Goal: Task Accomplishment & Management: Manage account settings

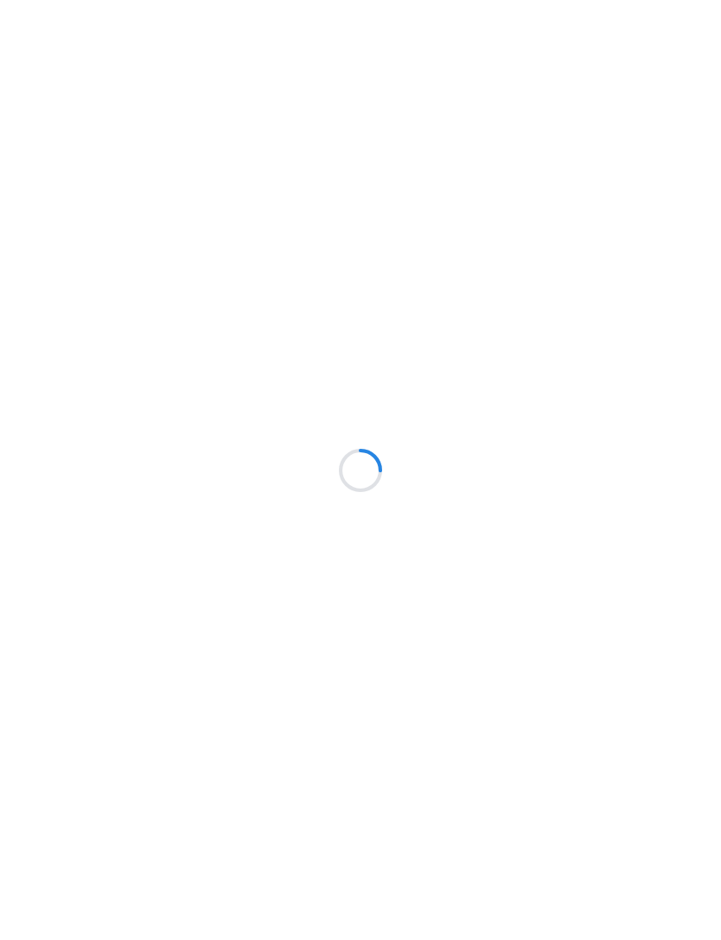
scroll to position [255, 0]
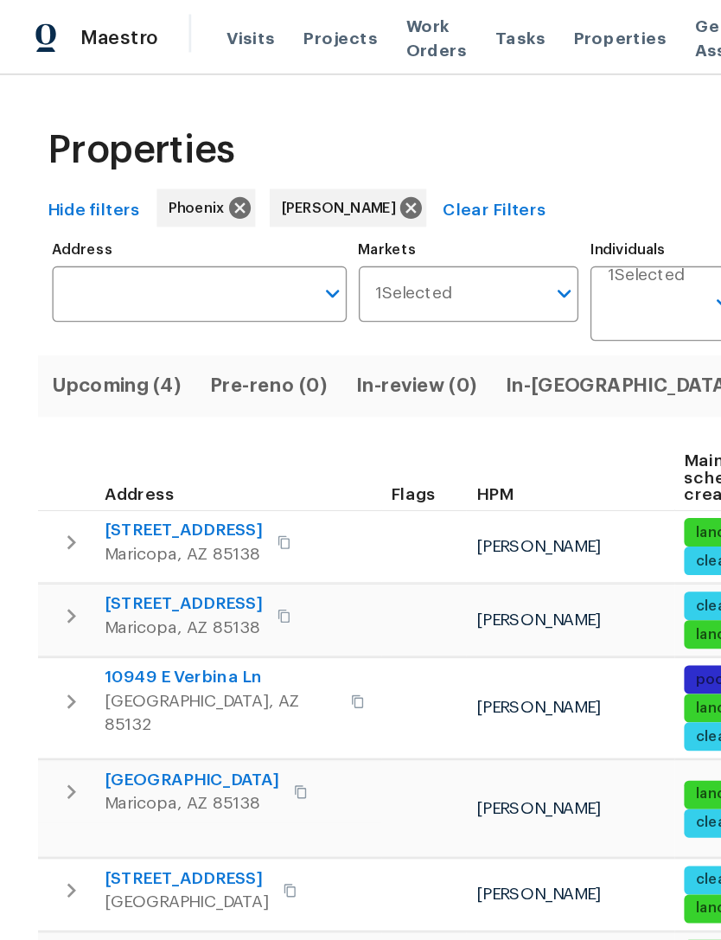
click at [407, 293] on span "In-[GEOGRAPHIC_DATA] (1)" at bounding box center [461, 281] width 187 height 24
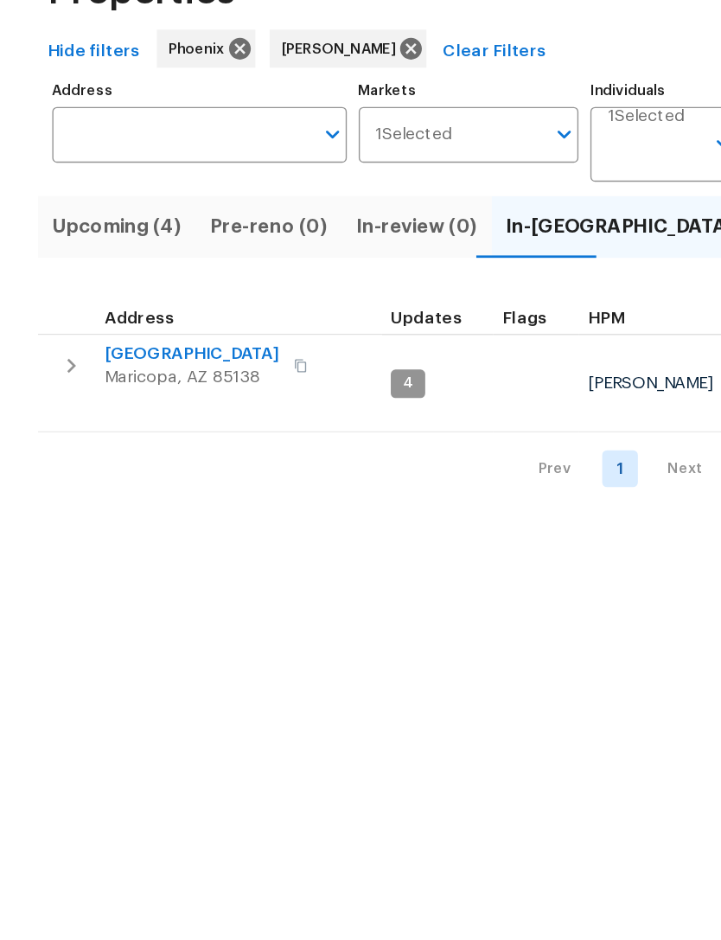
click at [180, 365] on span "[GEOGRAPHIC_DATA]" at bounding box center [139, 373] width 127 height 17
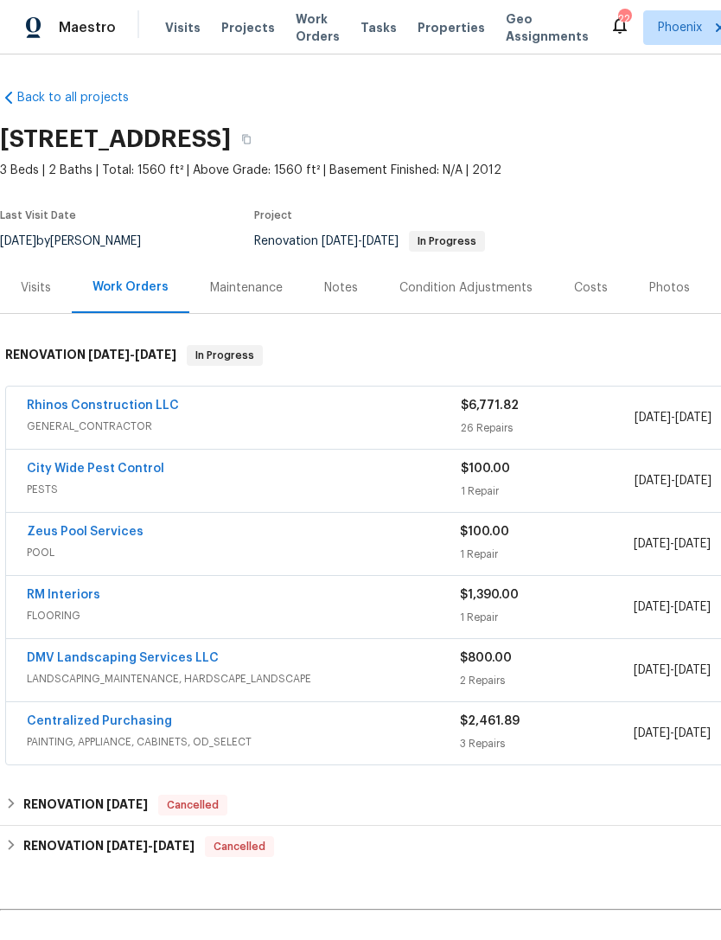
click at [101, 475] on link "City Wide Pest Control" at bounding box center [96, 469] width 138 height 12
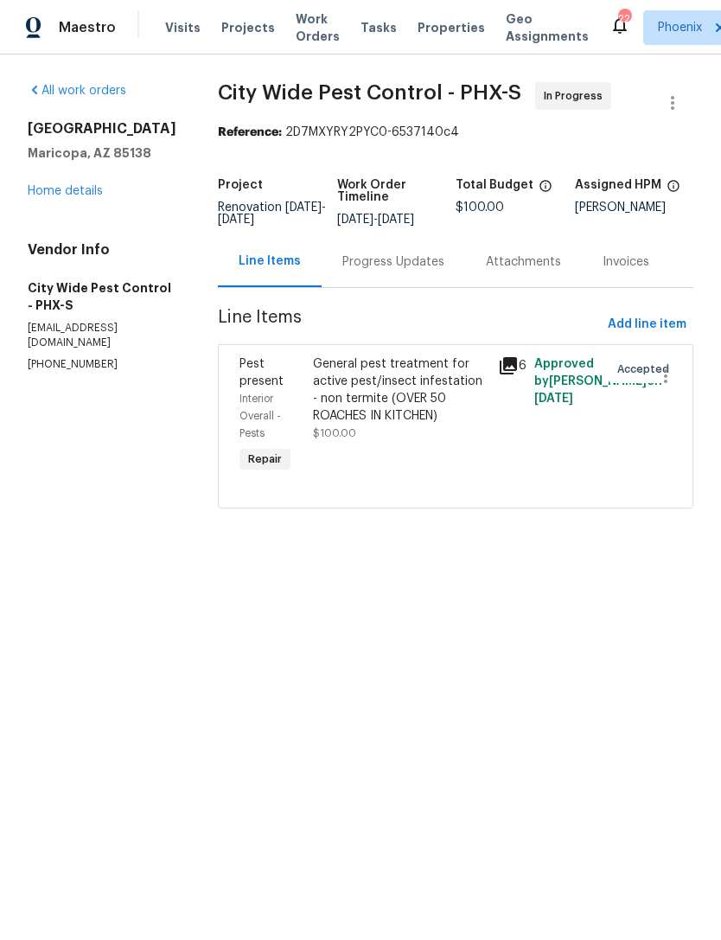
click at [407, 271] on div "Progress Updates" at bounding box center [394, 261] width 102 height 17
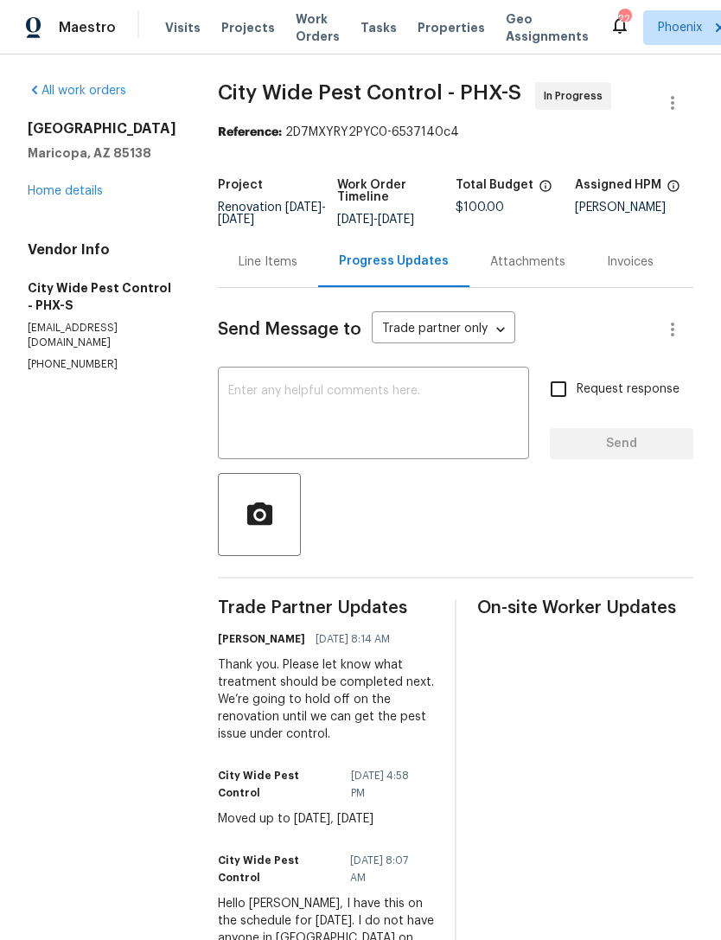
click at [75, 200] on div "42549 W Monteverde Dr Maricopa, AZ 85138 Home details" at bounding box center [102, 160] width 149 height 80
click at [61, 197] on link "Home details" at bounding box center [65, 191] width 75 height 12
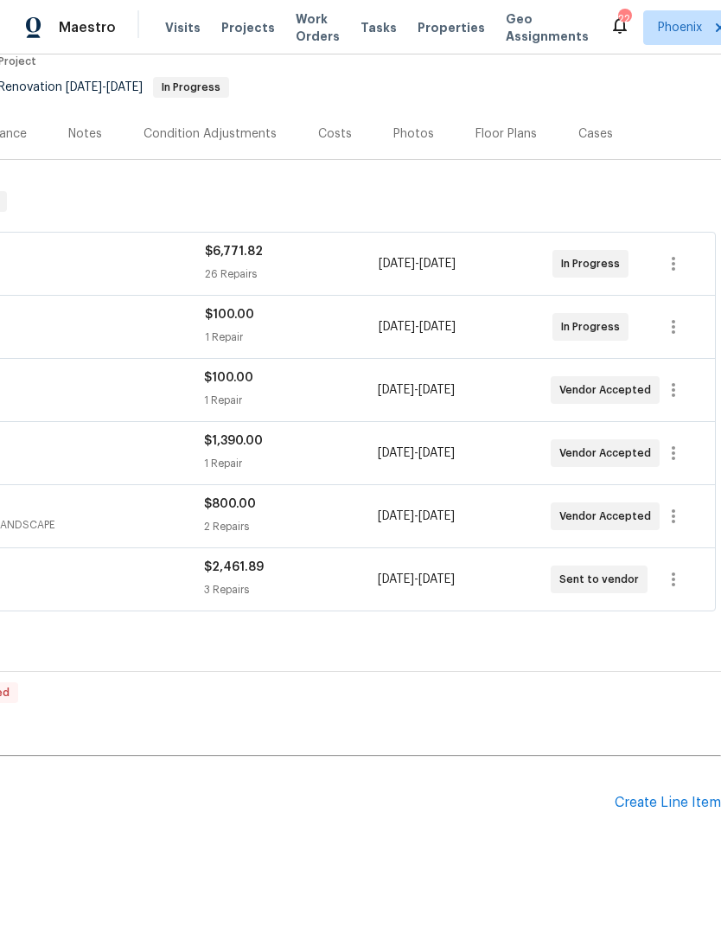
scroll to position [153, 256]
click at [663, 812] on div "Create Line Item" at bounding box center [668, 804] width 106 height 16
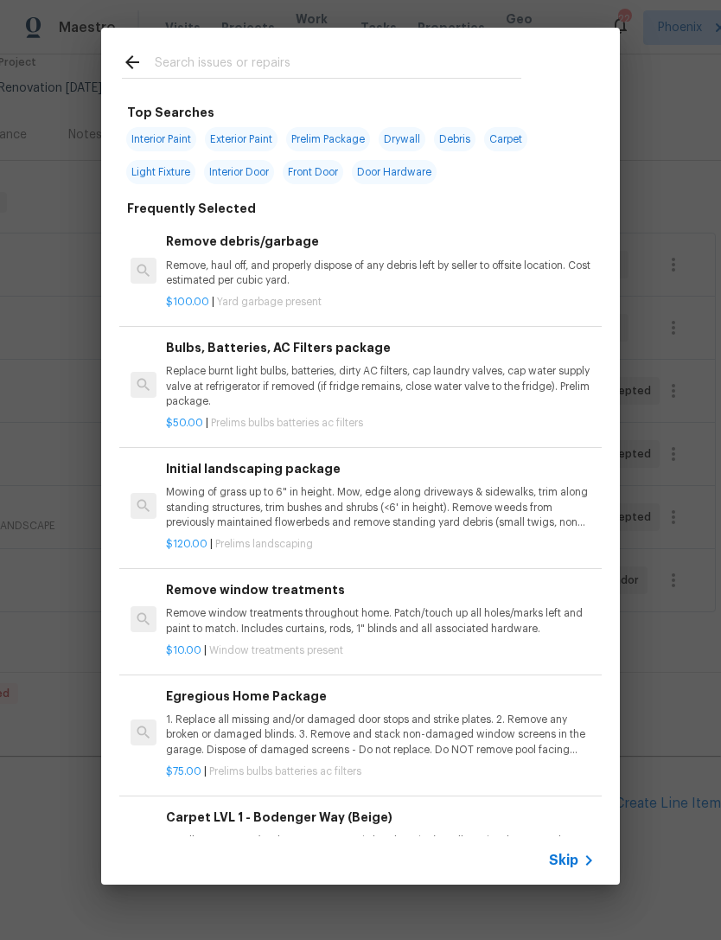
click at [225, 66] on input "text" at bounding box center [338, 65] width 367 height 26
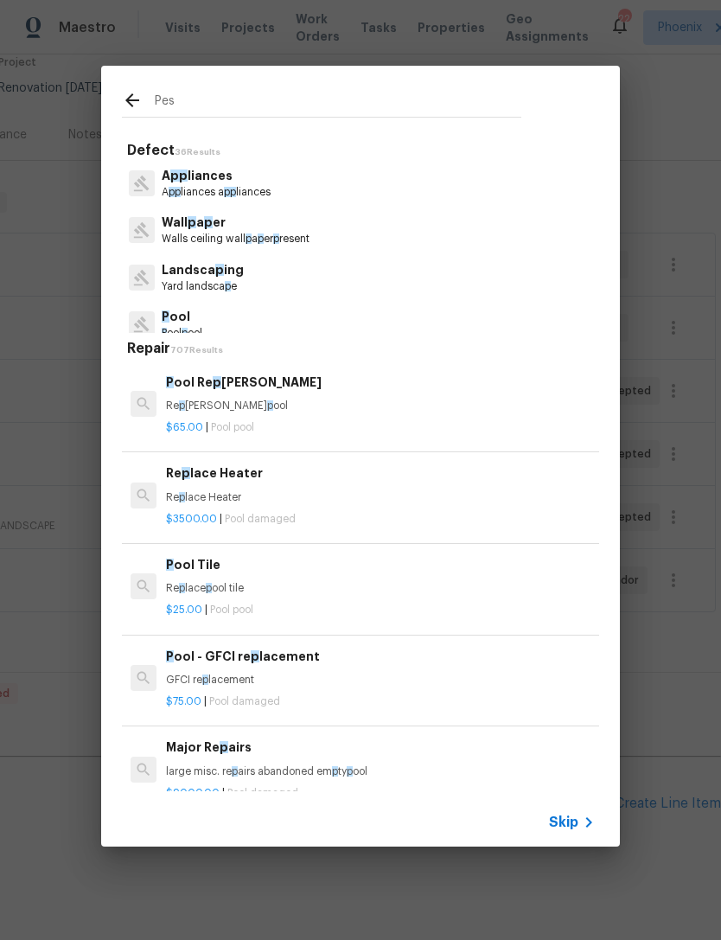
type input "Pest"
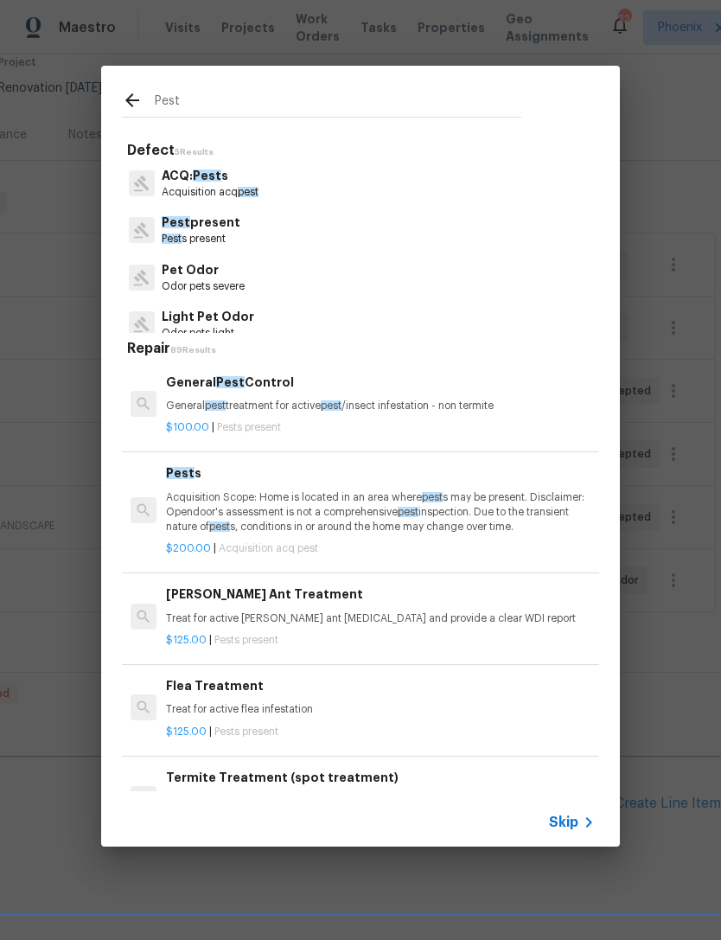
click at [210, 229] on p "Pest present" at bounding box center [201, 223] width 79 height 18
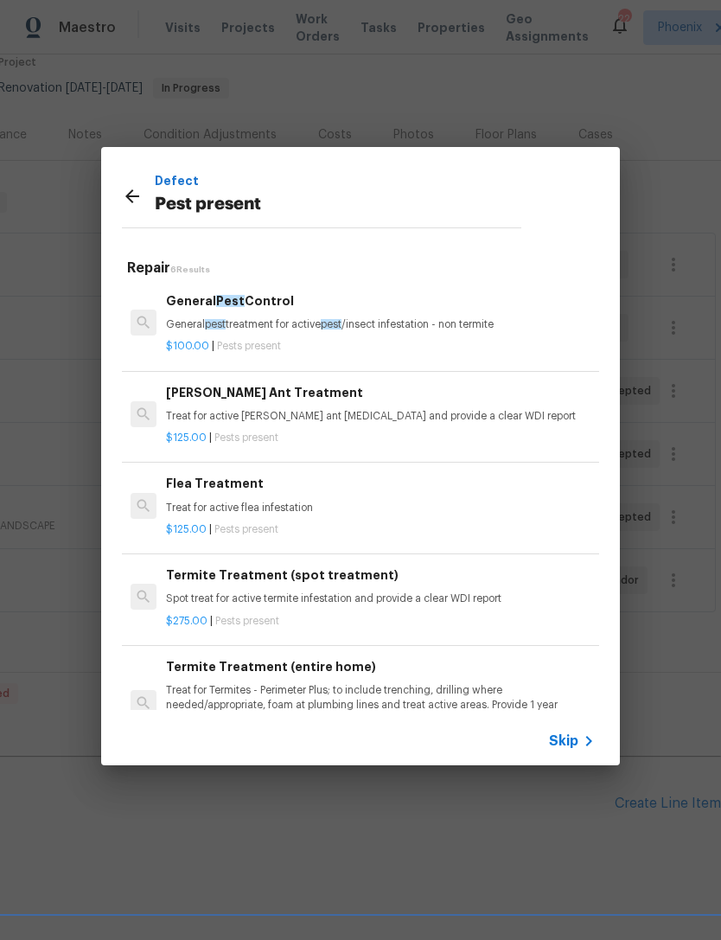
click at [498, 327] on p "General pest treatment for active pest /insect infestation - non termite" at bounding box center [380, 324] width 429 height 15
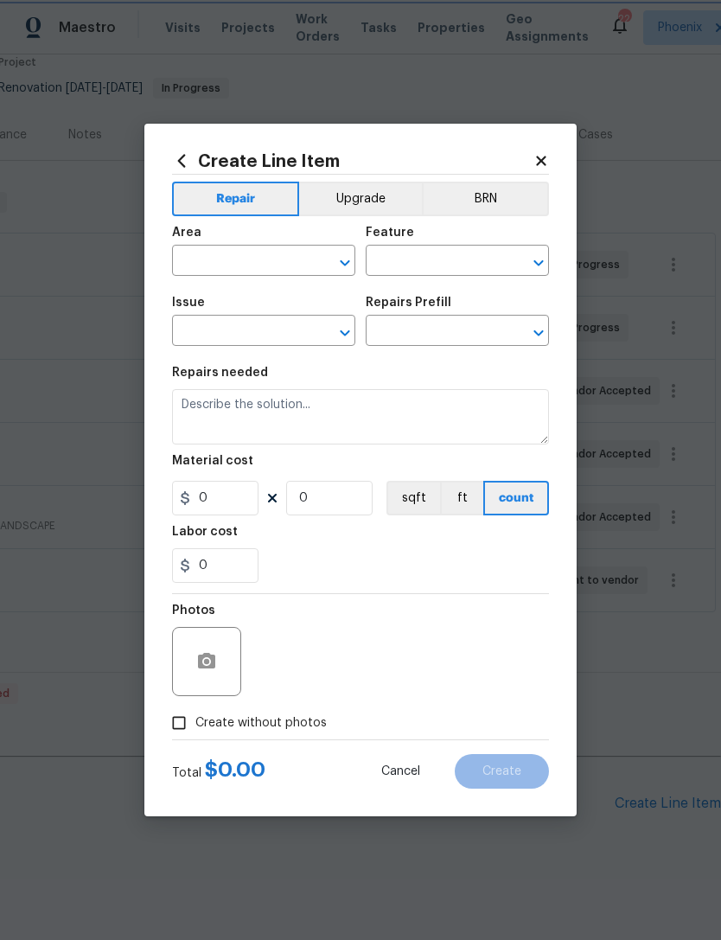
type input "Pests"
type input "Pest present"
type input "General Pest Control $100.00"
type textarea "General pest treatment for active pest/insect infestation - non termite"
type input "100"
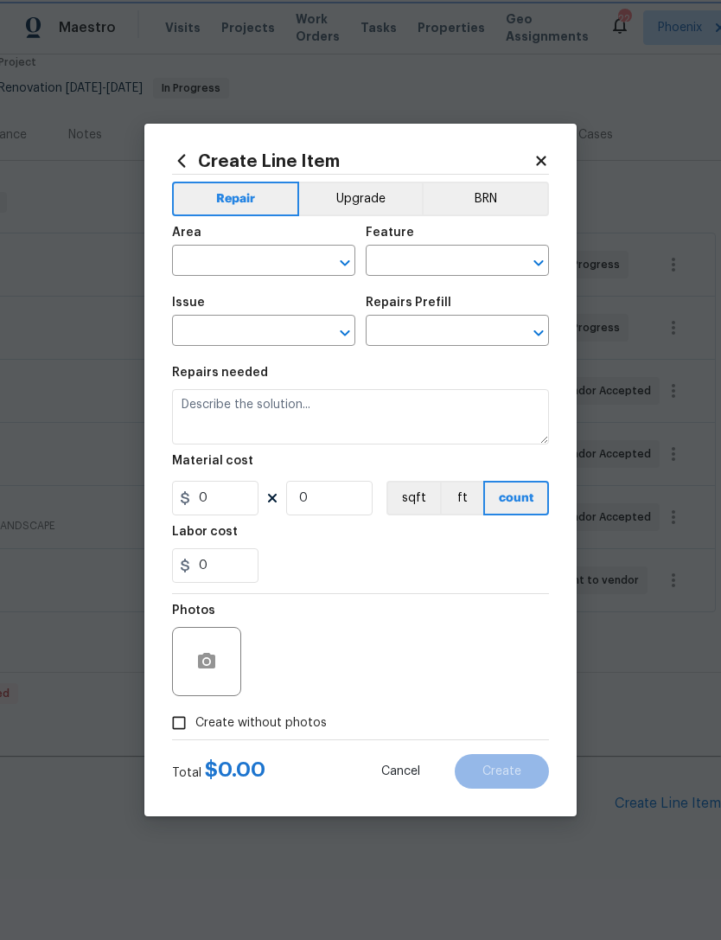
type input "1"
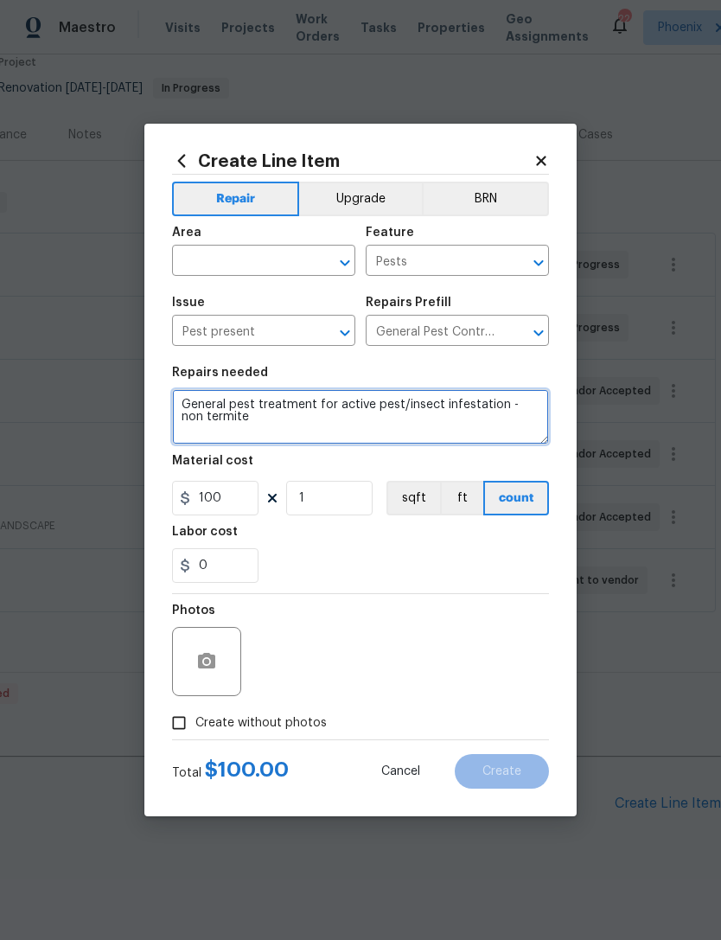
click at [355, 432] on textarea "General pest treatment for active pest/insect infestation - non termite" at bounding box center [360, 416] width 377 height 55
type textarea "General pest treatment for active pest/insect infestation - non termite 2ND TRE…"
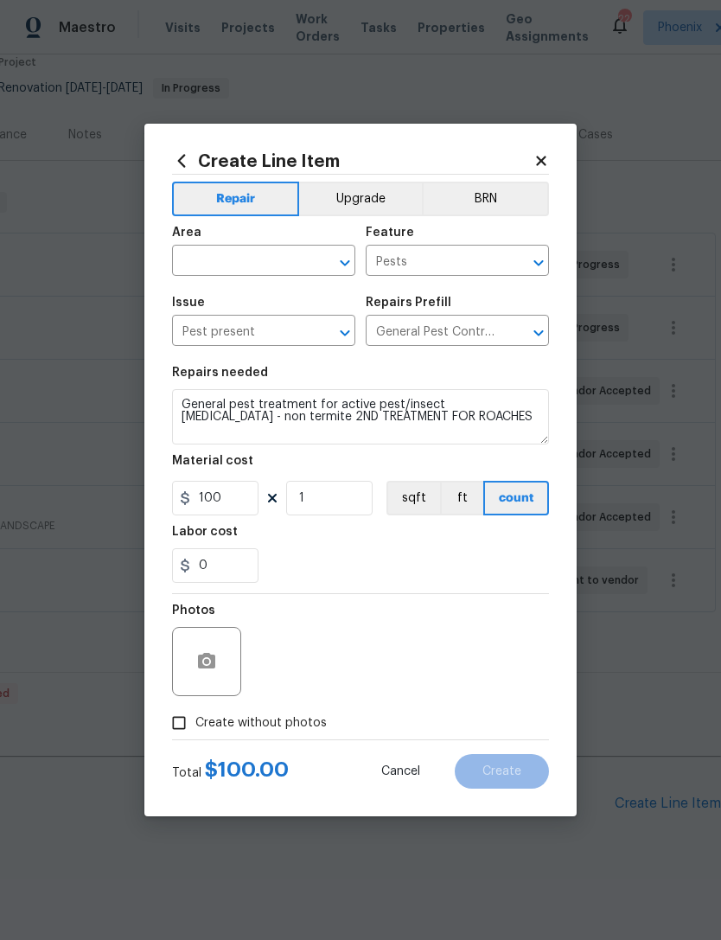
click at [298, 264] on input "text" at bounding box center [239, 262] width 135 height 27
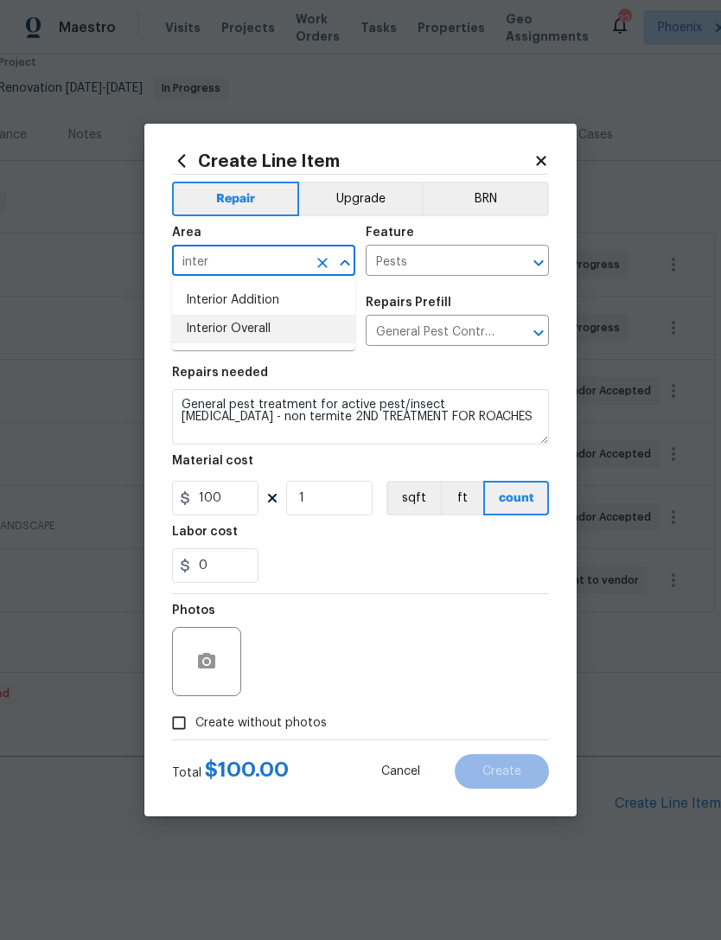
click at [272, 341] on li "Interior Overall" at bounding box center [263, 329] width 183 height 29
type input "Interior Overall"
click at [484, 264] on input "Pests" at bounding box center [433, 262] width 135 height 27
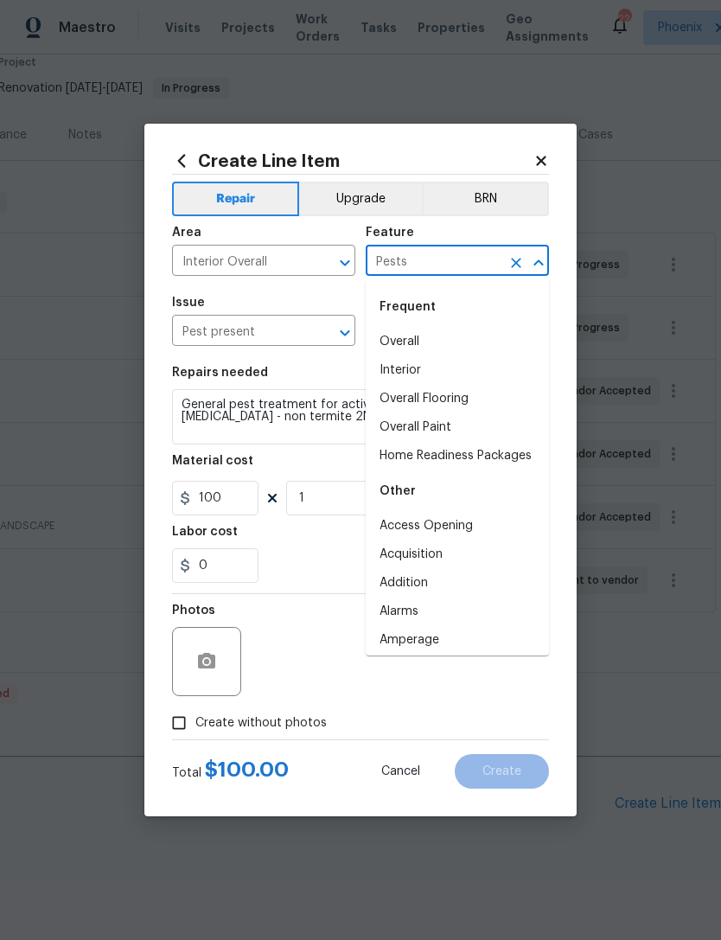
click at [512, 252] on button "Clear" at bounding box center [516, 263] width 24 height 24
click at [343, 301] on div "Issue" at bounding box center [263, 308] width 183 height 22
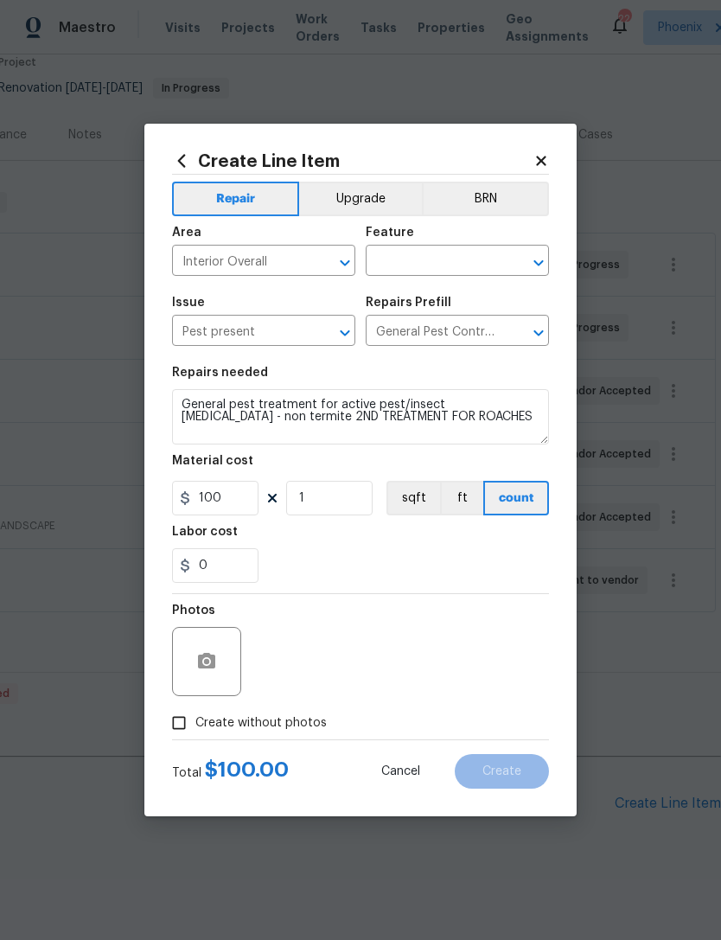
click at [475, 260] on input "text" at bounding box center [433, 262] width 135 height 27
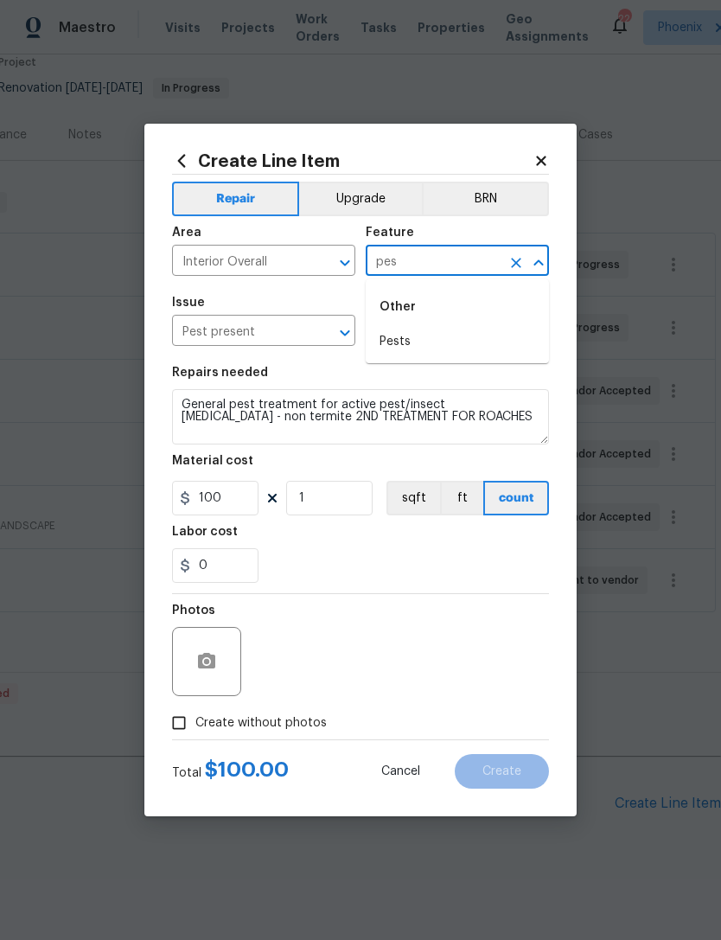
click at [412, 338] on li "Pests" at bounding box center [457, 342] width 183 height 29
type input "Pests"
click at [400, 341] on input "General Pest Control $100.00" at bounding box center [433, 332] width 135 height 27
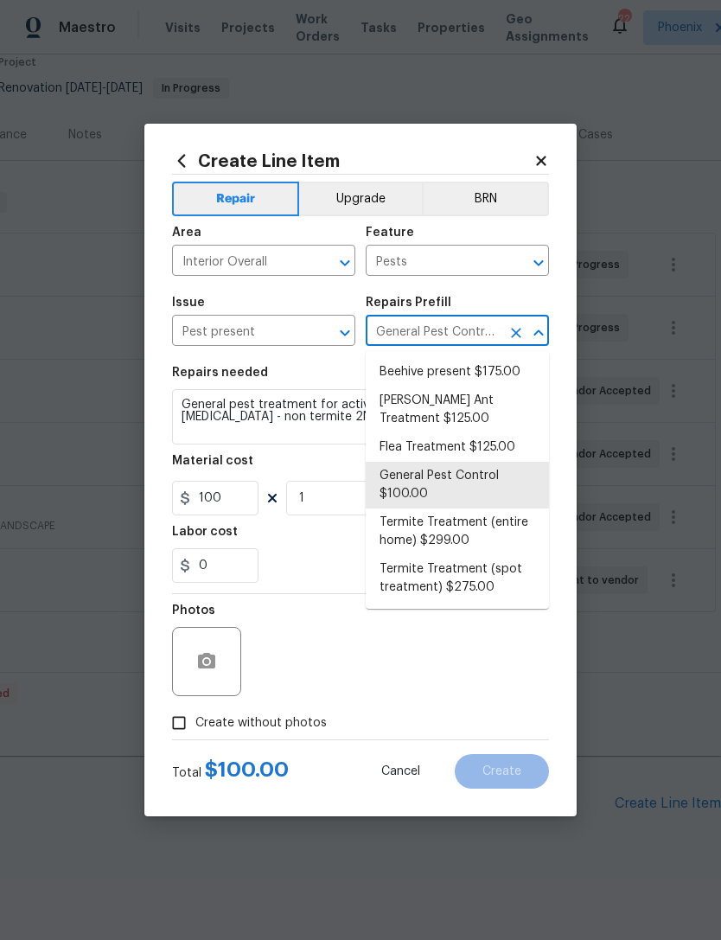
click at [347, 299] on div "Issue" at bounding box center [263, 308] width 183 height 22
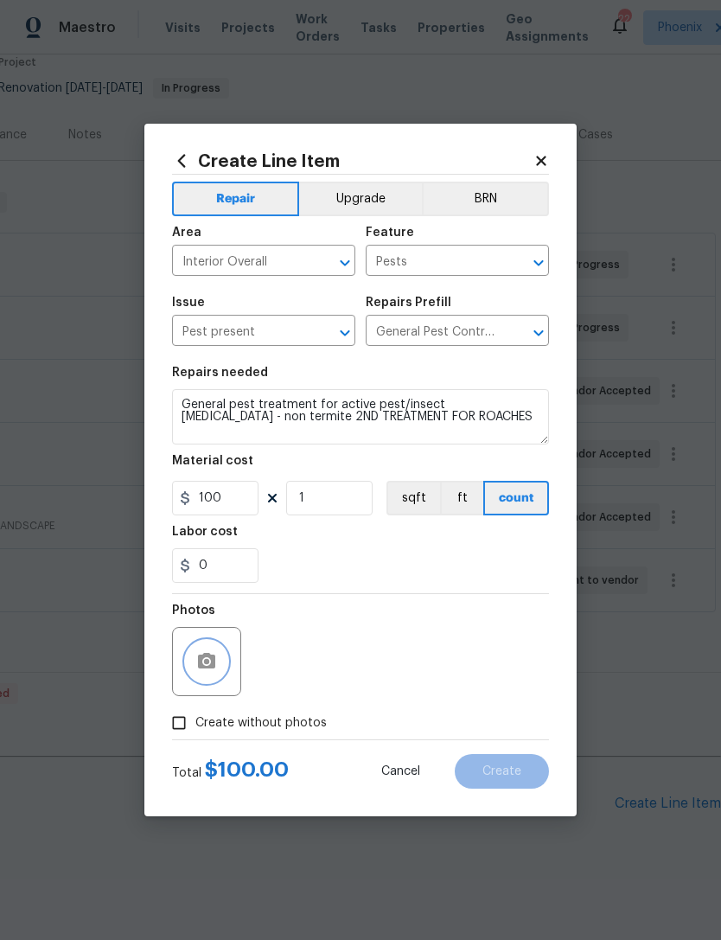
click at [202, 657] on icon "button" at bounding box center [206, 661] width 17 height 16
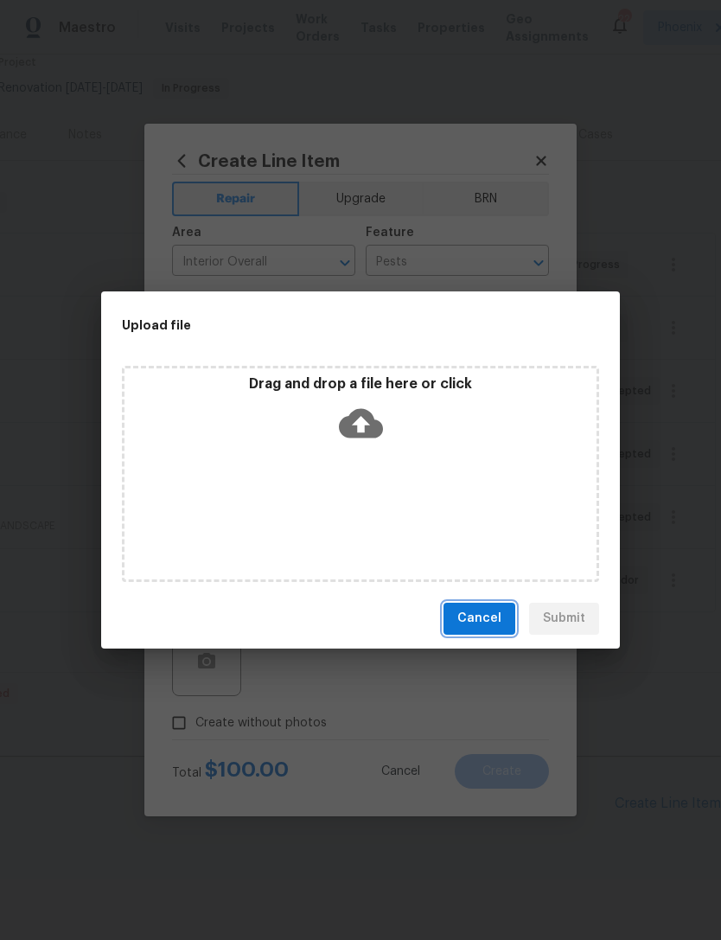
click at [482, 610] on span "Cancel" at bounding box center [480, 619] width 44 height 22
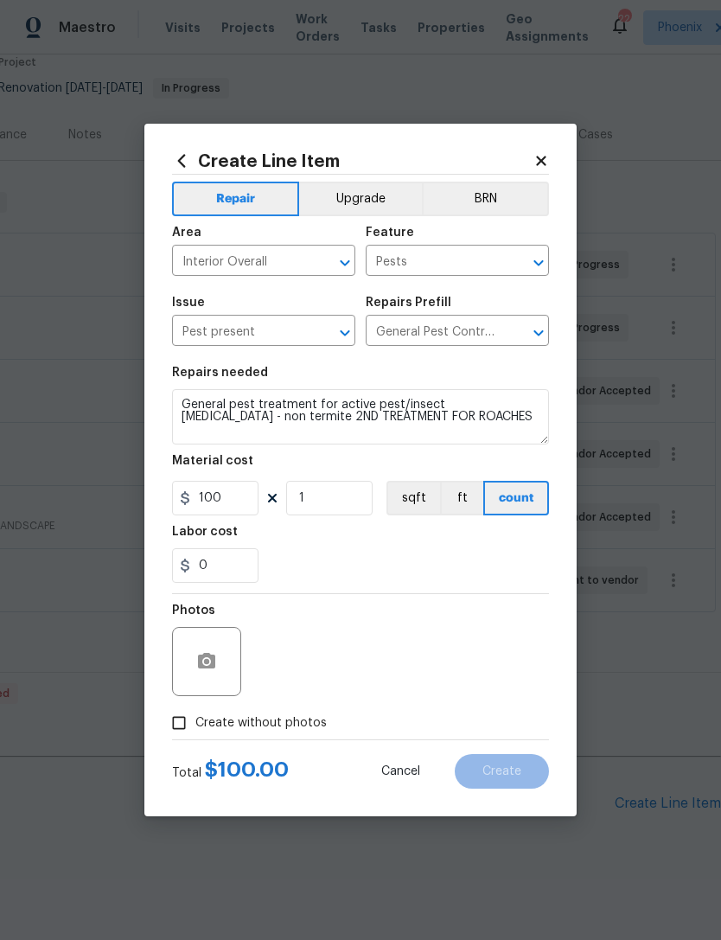
click at [186, 718] on input "Create without photos" at bounding box center [179, 723] width 33 height 33
checkbox input "true"
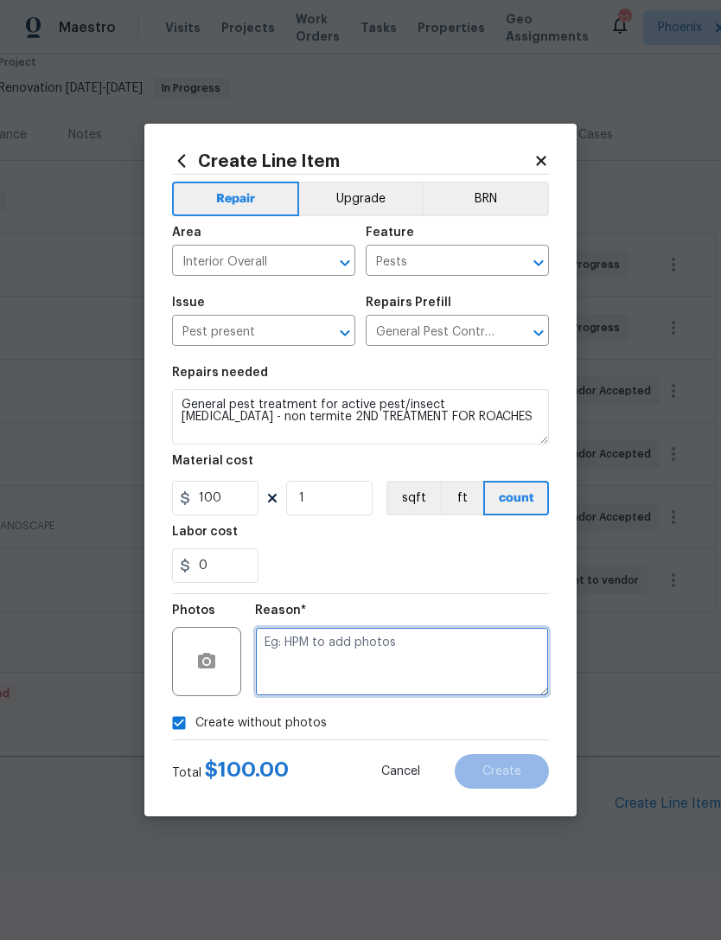
click at [427, 642] on textarea at bounding box center [402, 661] width 294 height 69
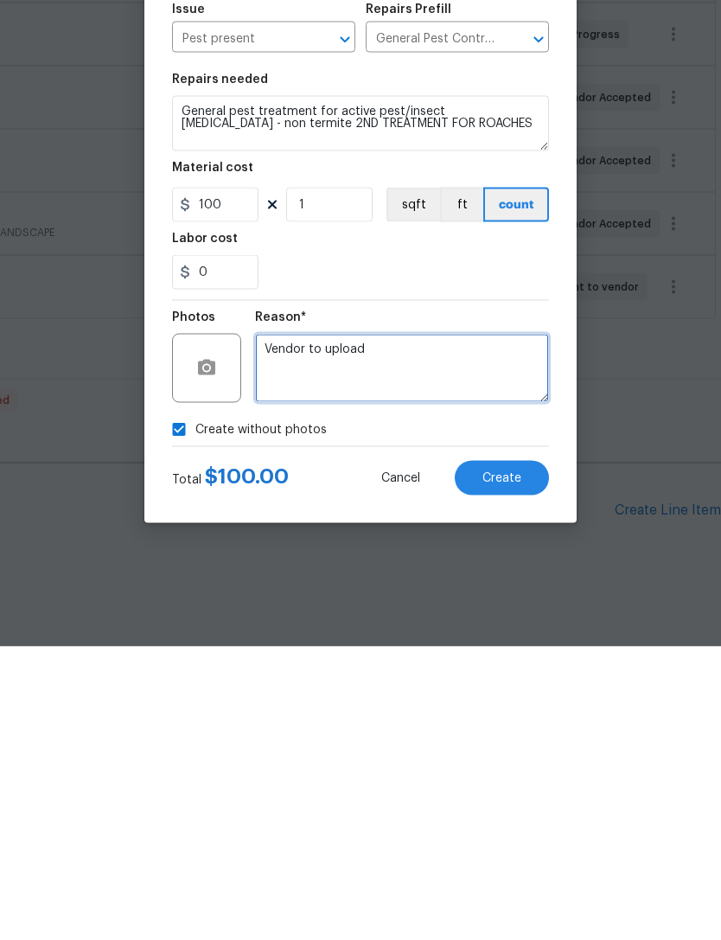
type textarea "Vendor to upload"
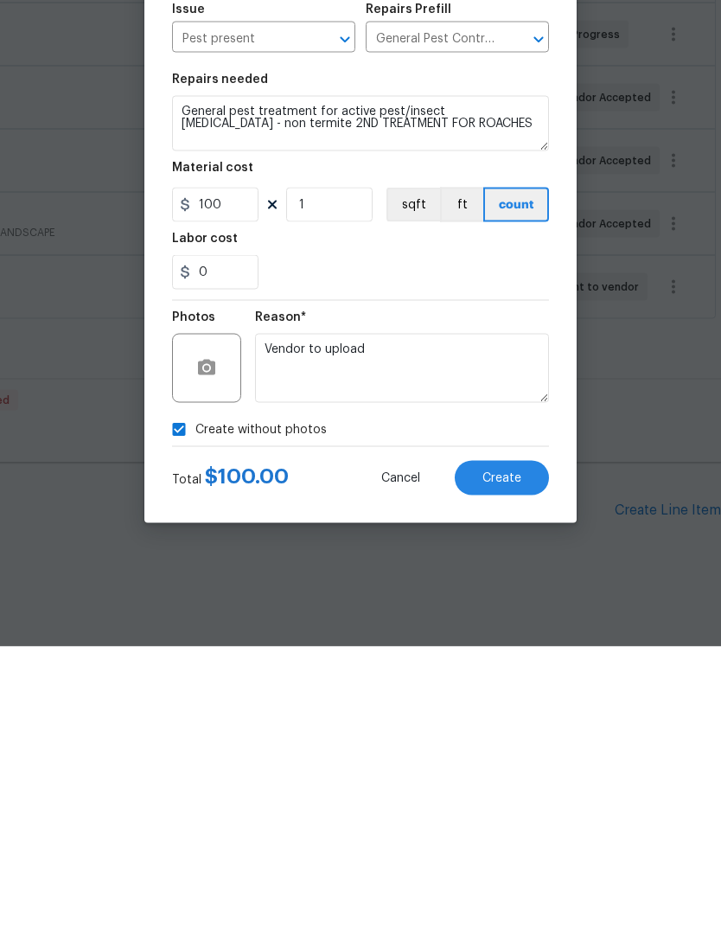
click at [507, 548] on div "0" at bounding box center [360, 565] width 377 height 35
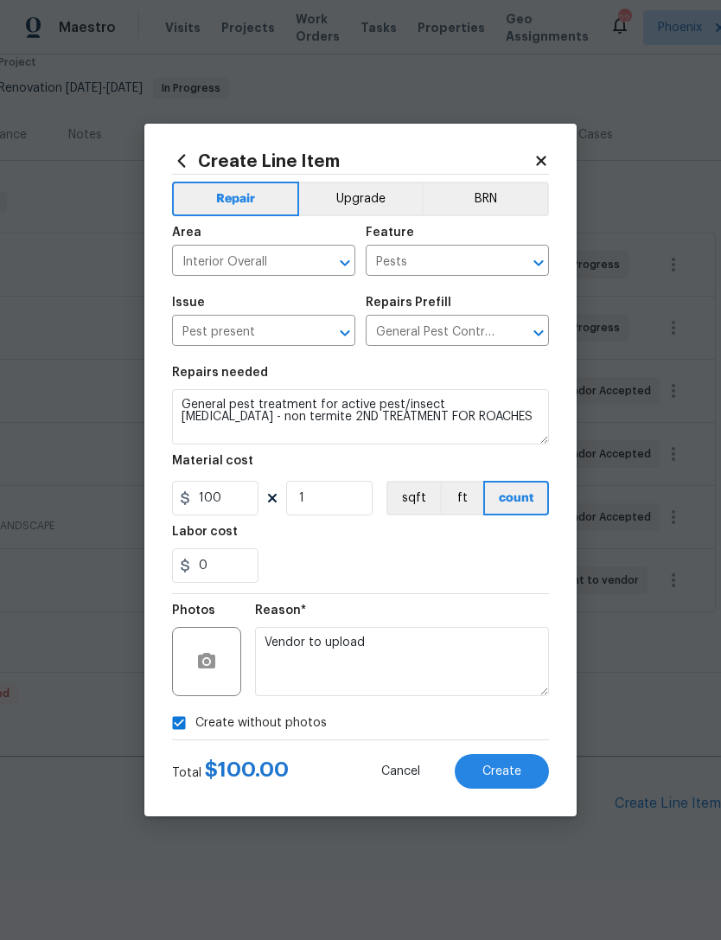
click at [571, 785] on div "Create Line Item Repair Upgrade BRN Area Interior Overall ​ Feature Pests ​ Iss…" at bounding box center [360, 470] width 432 height 693
click at [509, 773] on span "Create" at bounding box center [502, 771] width 39 height 13
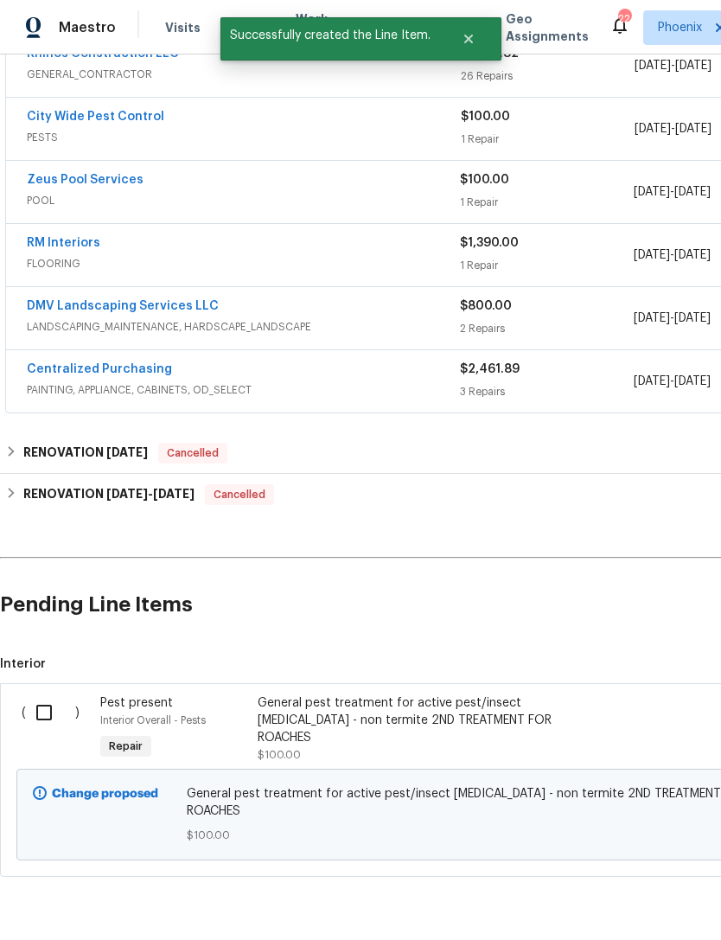
scroll to position [351, 0]
click at [42, 695] on input "checkbox" at bounding box center [50, 713] width 49 height 36
checkbox input "true"
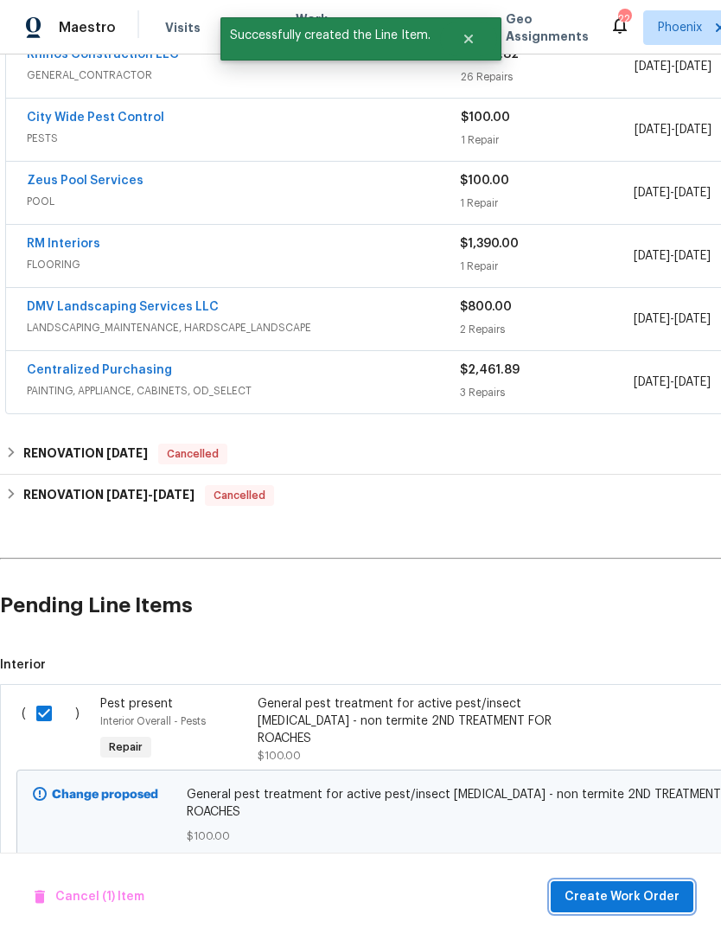
click at [648, 886] on button "Create Work Order" at bounding box center [622, 897] width 143 height 32
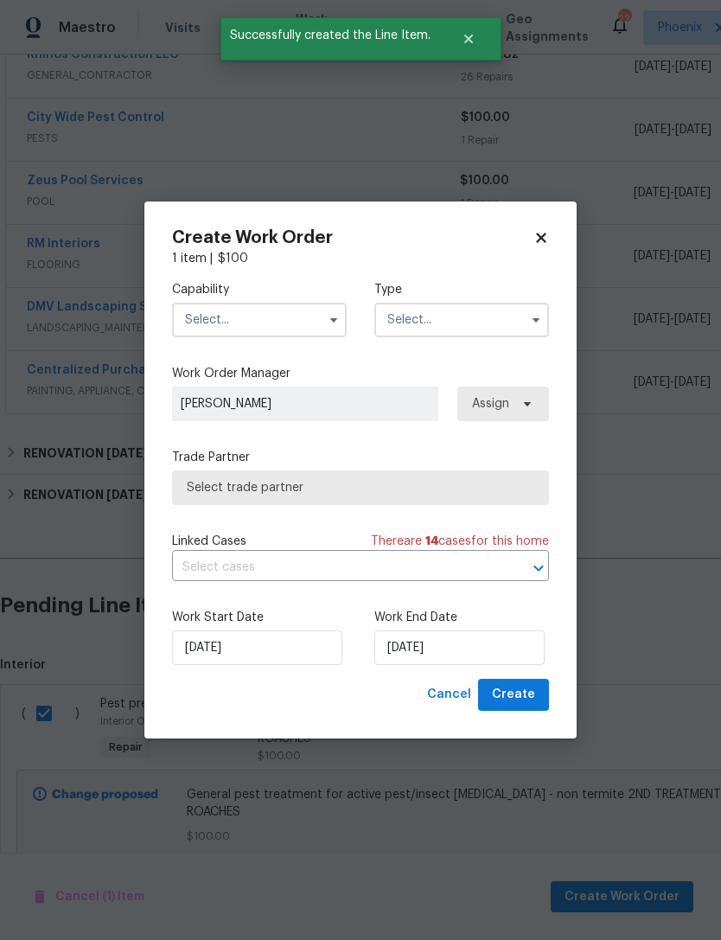
click at [294, 312] on input "text" at bounding box center [259, 320] width 175 height 35
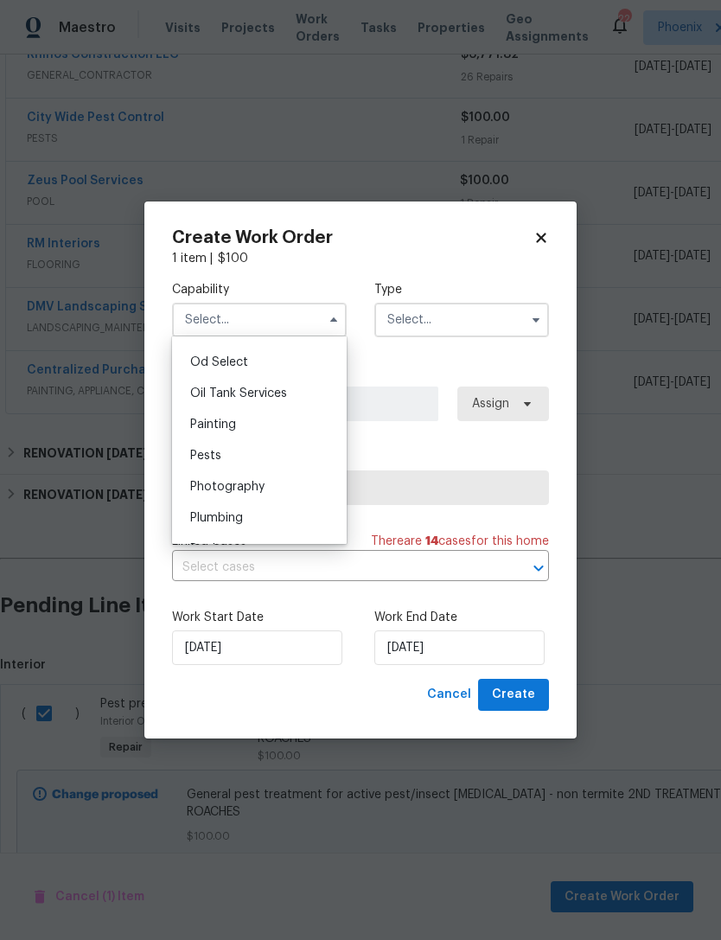
scroll to position [1399, 0]
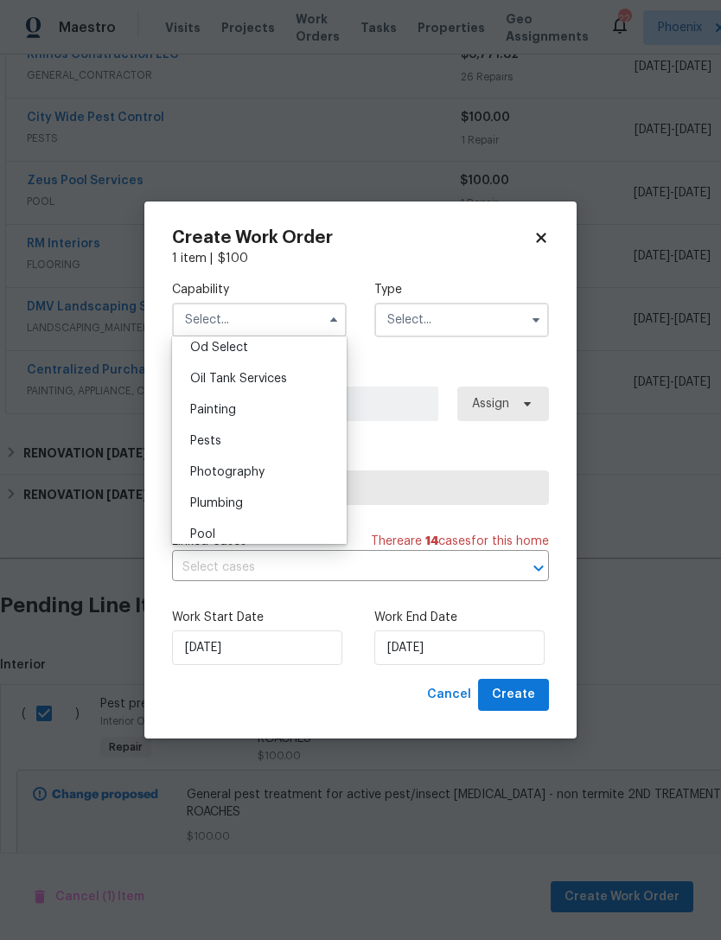
click at [200, 452] on div "Pests" at bounding box center [259, 441] width 166 height 31
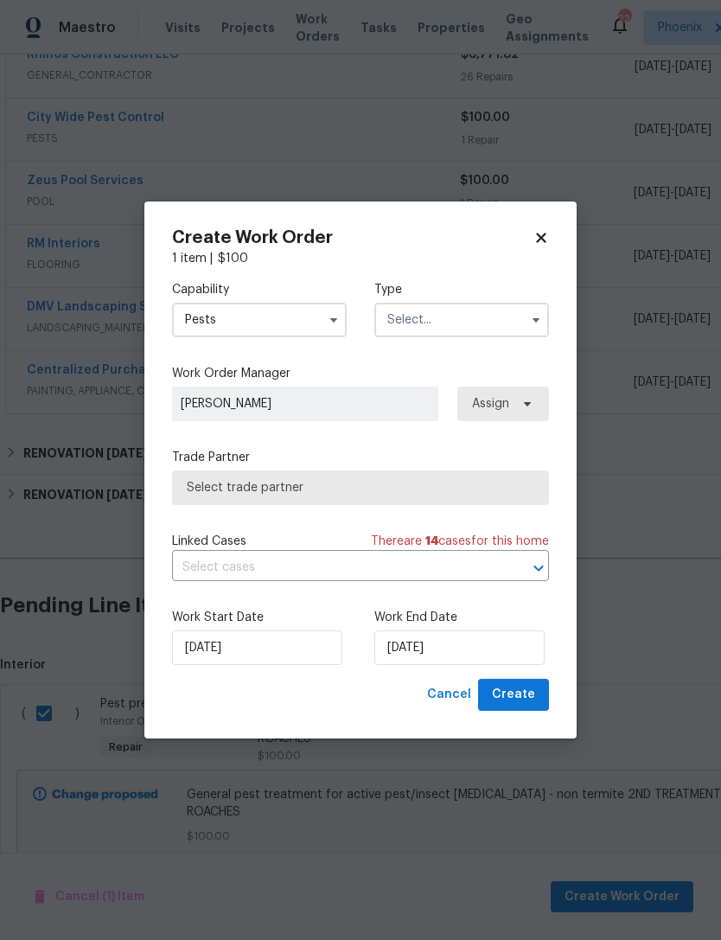
type input "Pests"
click at [517, 319] on input "text" at bounding box center [462, 320] width 175 height 35
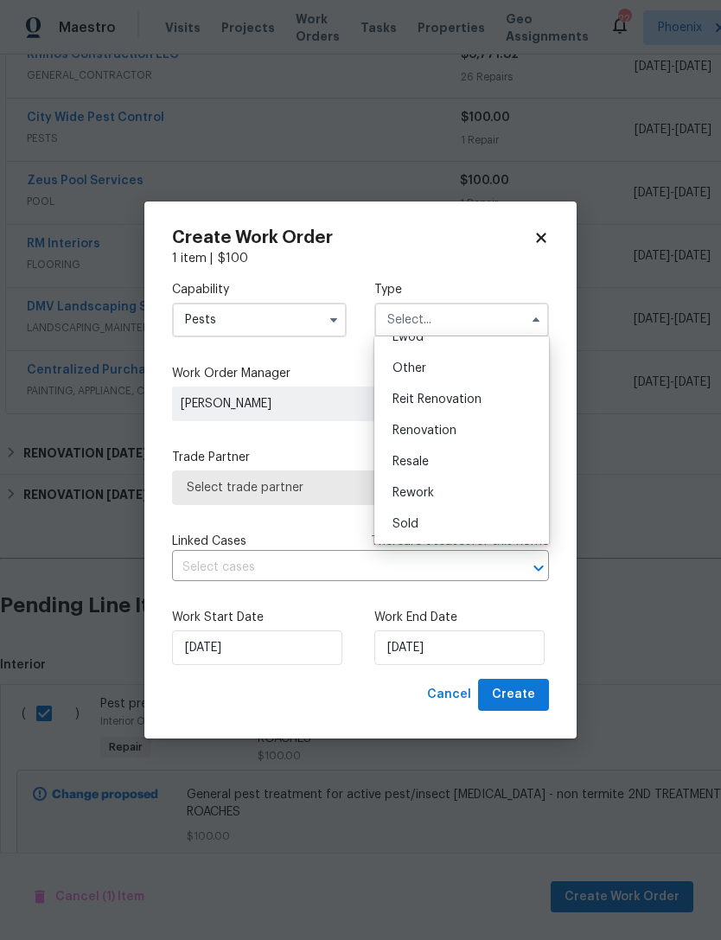
scroll to position [206, 0]
click at [438, 427] on span "Renovation" at bounding box center [425, 431] width 64 height 12
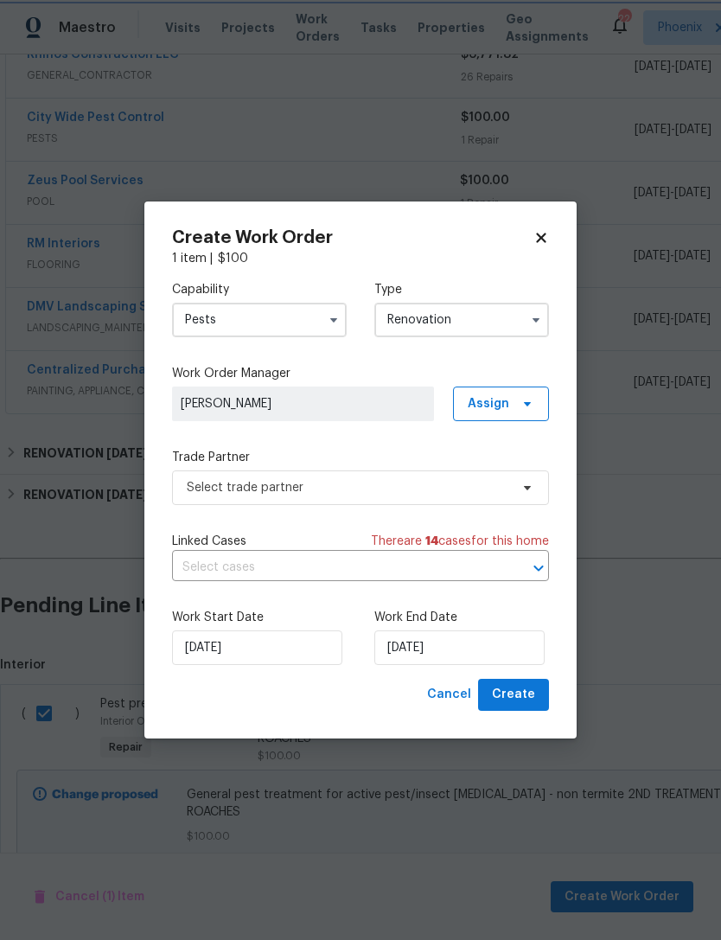
type input "Renovation"
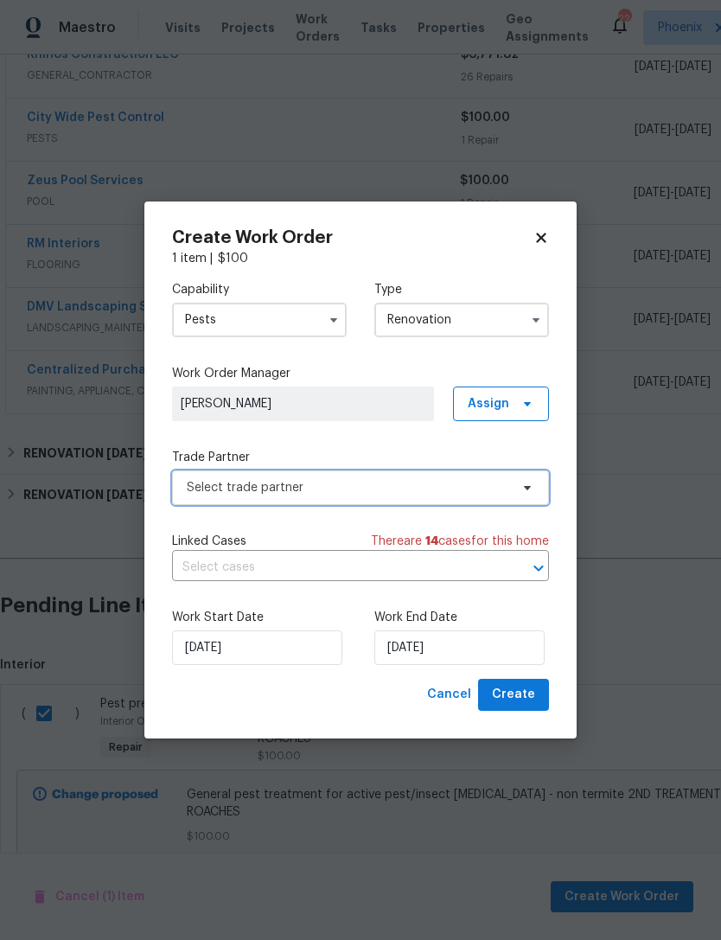
click at [375, 489] on span "Select trade partner" at bounding box center [348, 487] width 323 height 17
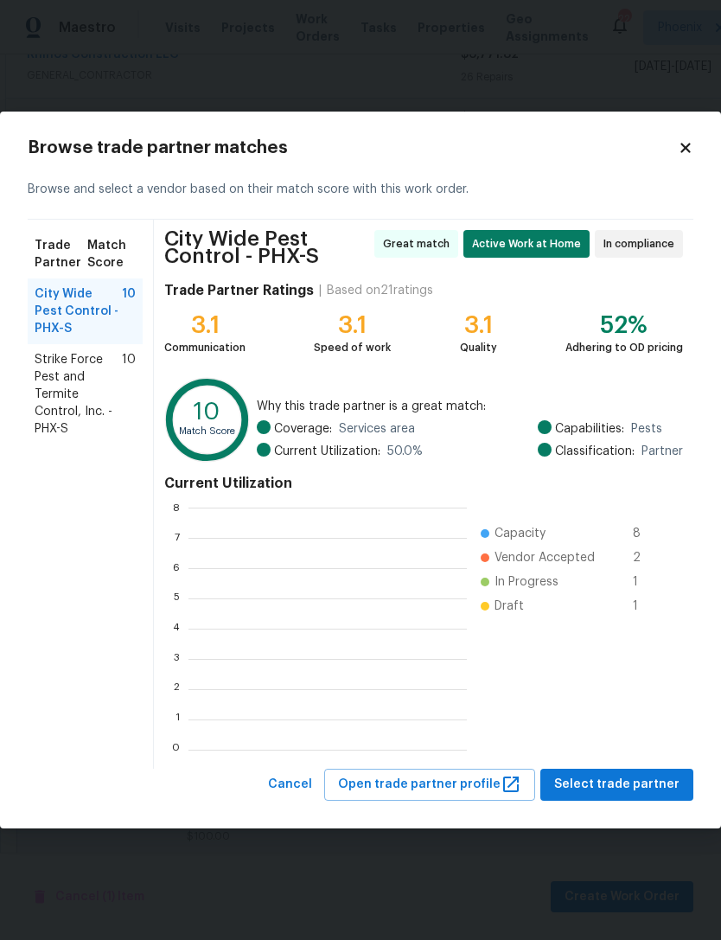
scroll to position [242, 279]
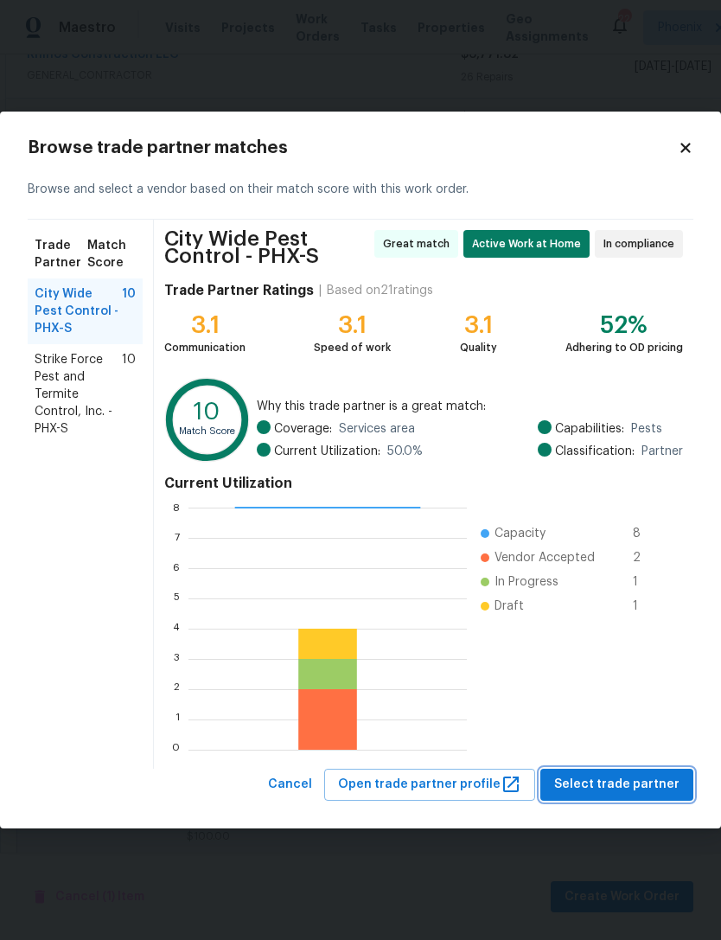
click at [618, 785] on span "Select trade partner" at bounding box center [616, 785] width 125 height 22
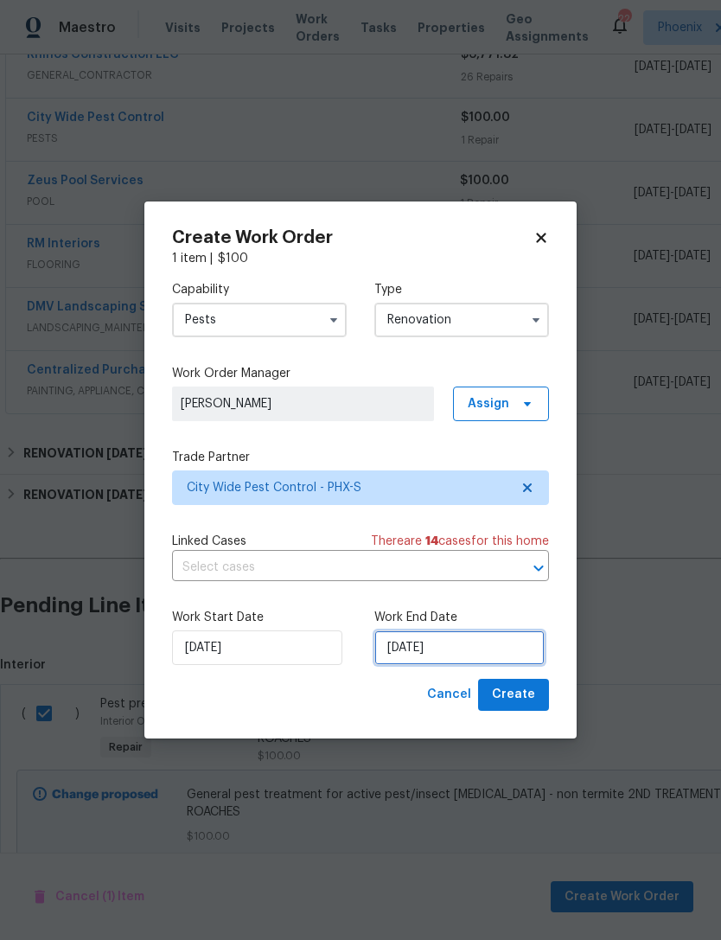
click at [509, 649] on input "10/6/2025" at bounding box center [460, 648] width 170 height 35
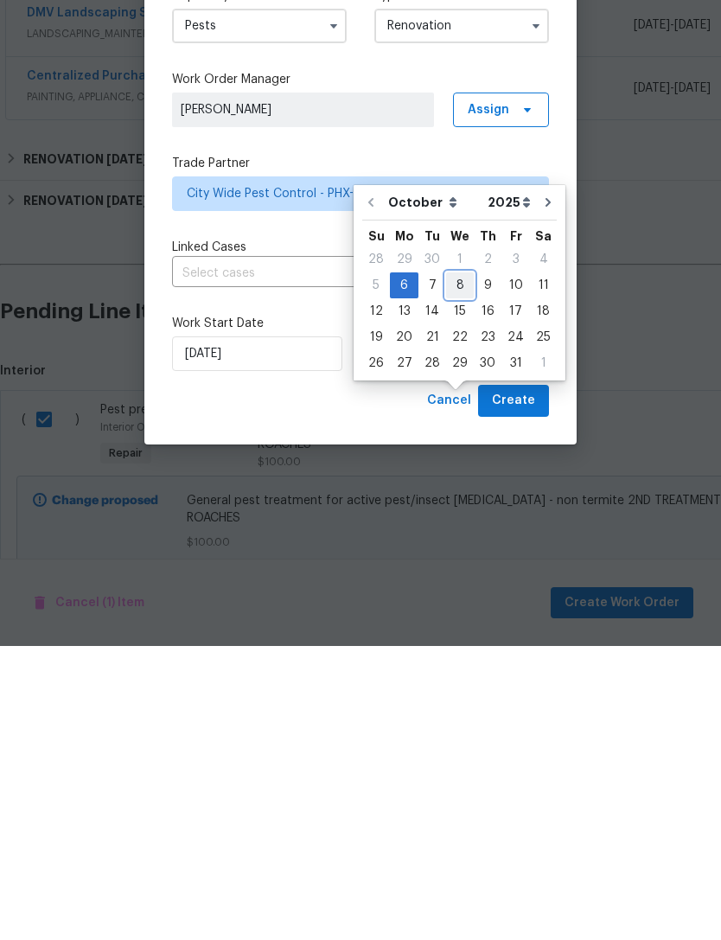
click at [457, 567] on div "8" at bounding box center [460, 579] width 28 height 24
type input "10/8/2025"
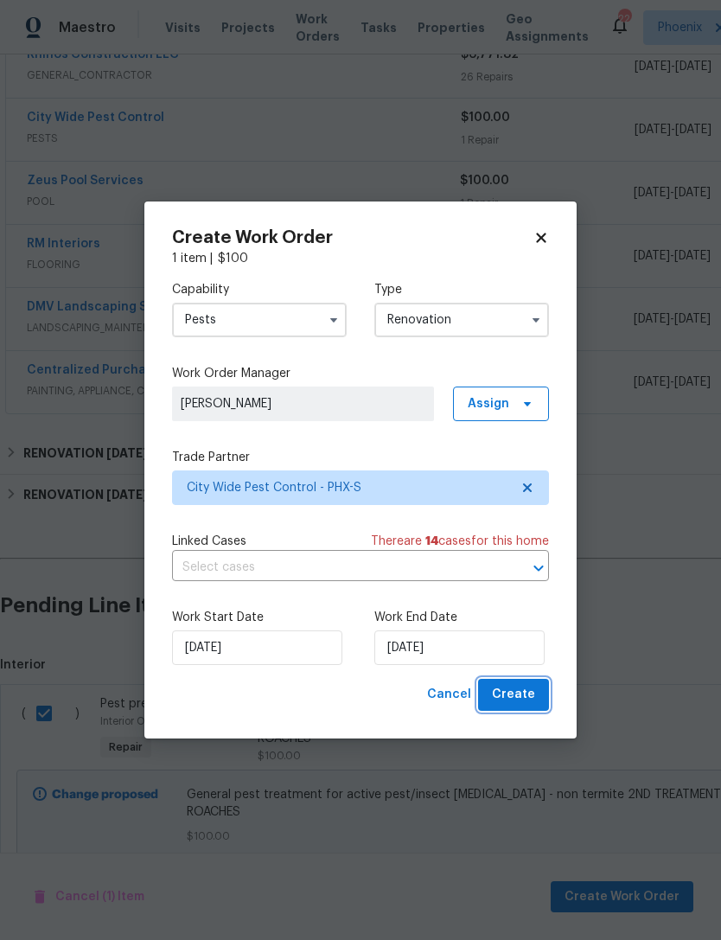
click at [523, 690] on span "Create" at bounding box center [513, 695] width 43 height 22
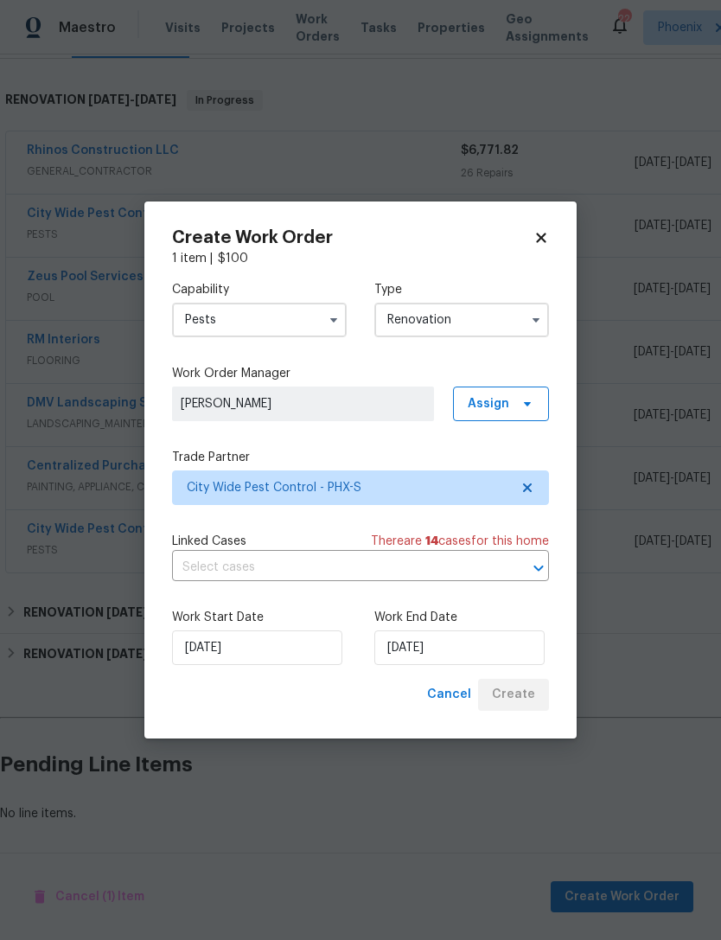
scroll to position [216, 0]
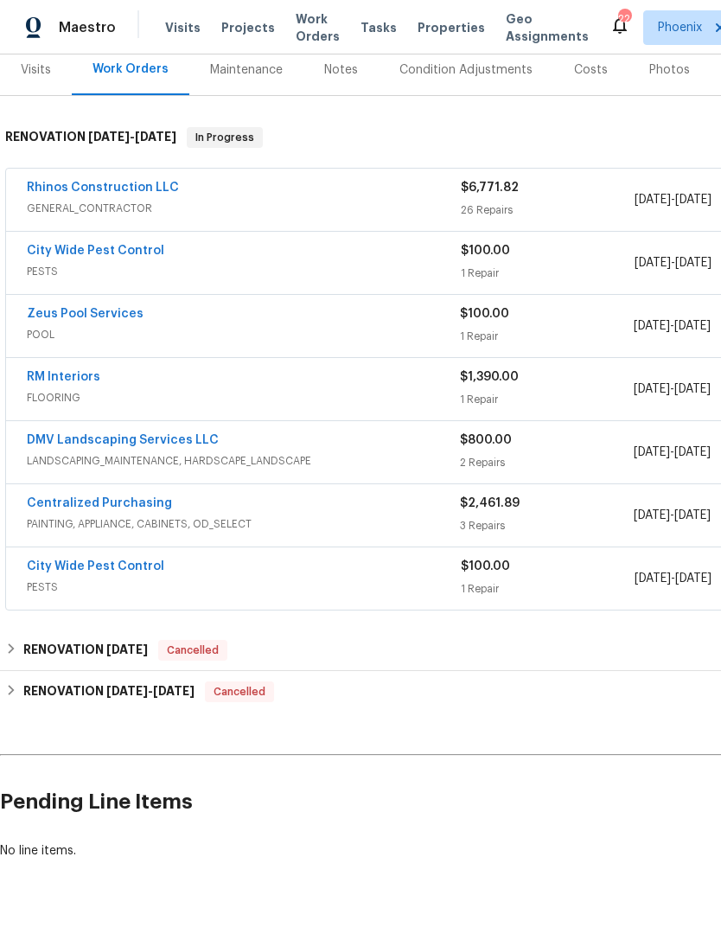
scroll to position [216, 0]
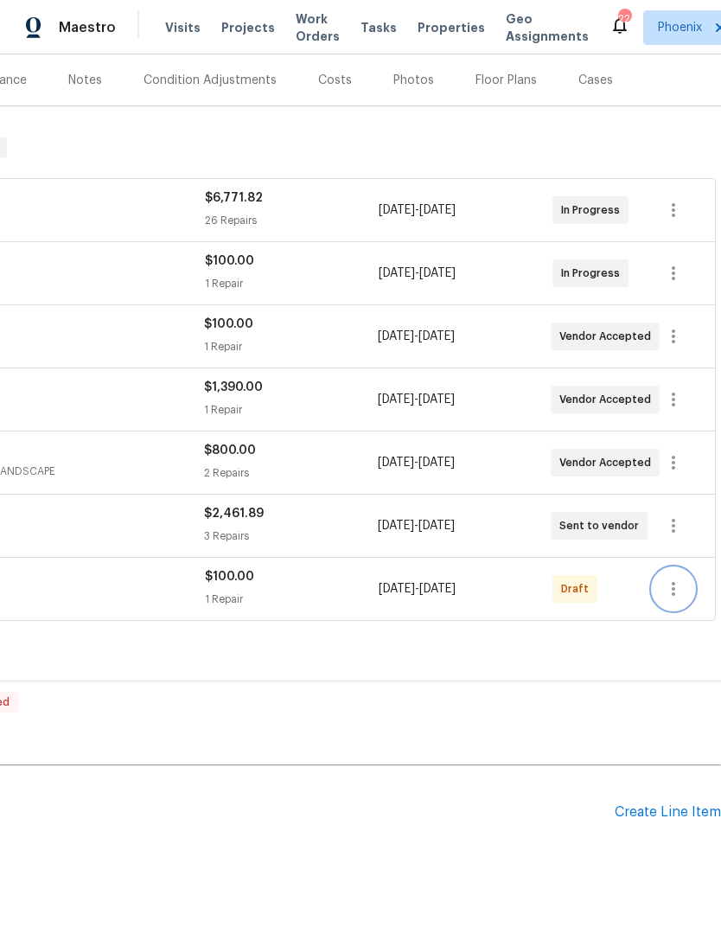
click at [679, 599] on icon "button" at bounding box center [673, 589] width 21 height 21
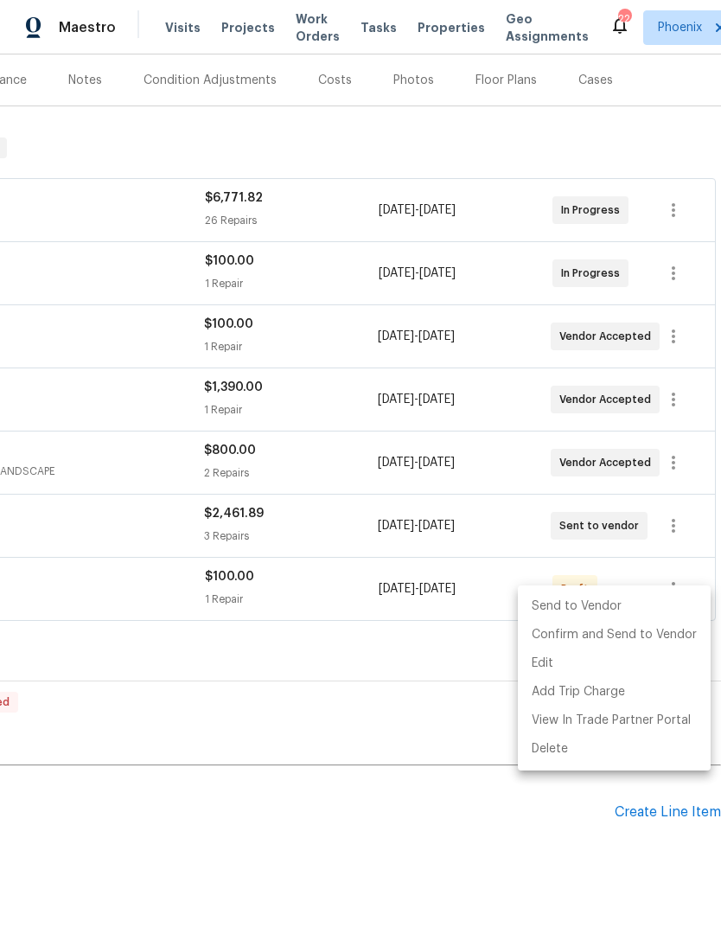
scroll to position [208, 256]
click at [657, 633] on li "Confirm and Send to Vendor" at bounding box center [614, 635] width 193 height 29
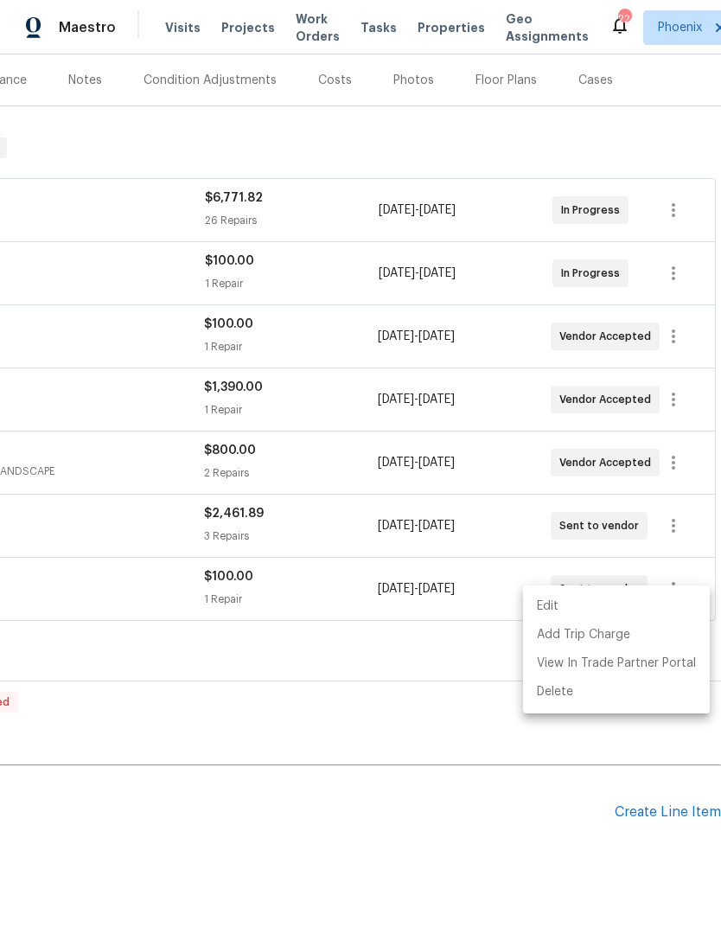
click at [403, 766] on div at bounding box center [360, 470] width 721 height 940
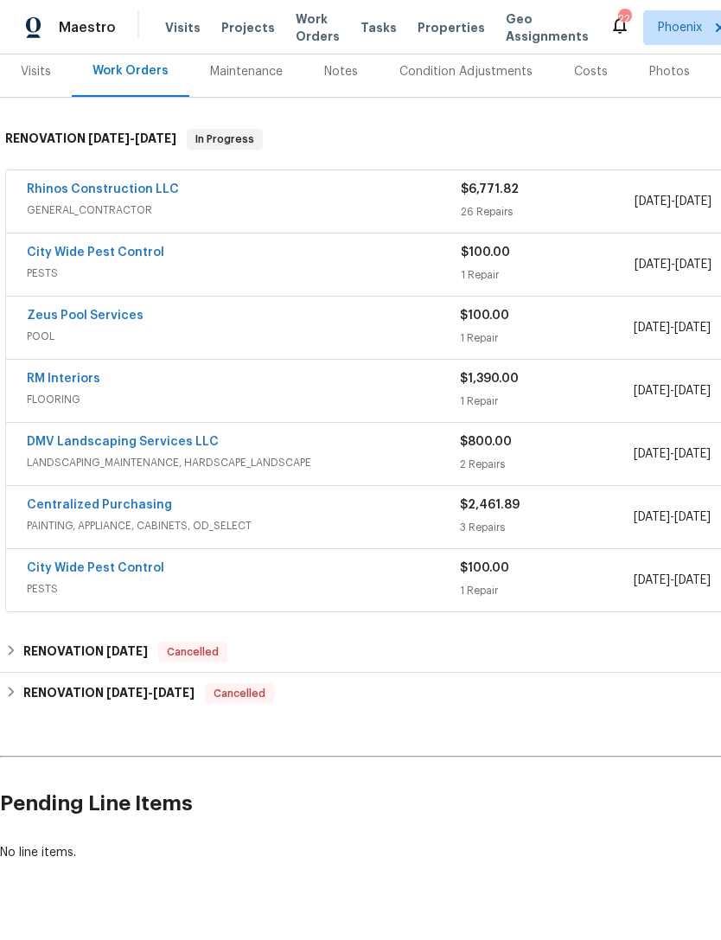
scroll to position [216, 0]
click at [110, 574] on link "City Wide Pest Control" at bounding box center [96, 568] width 138 height 12
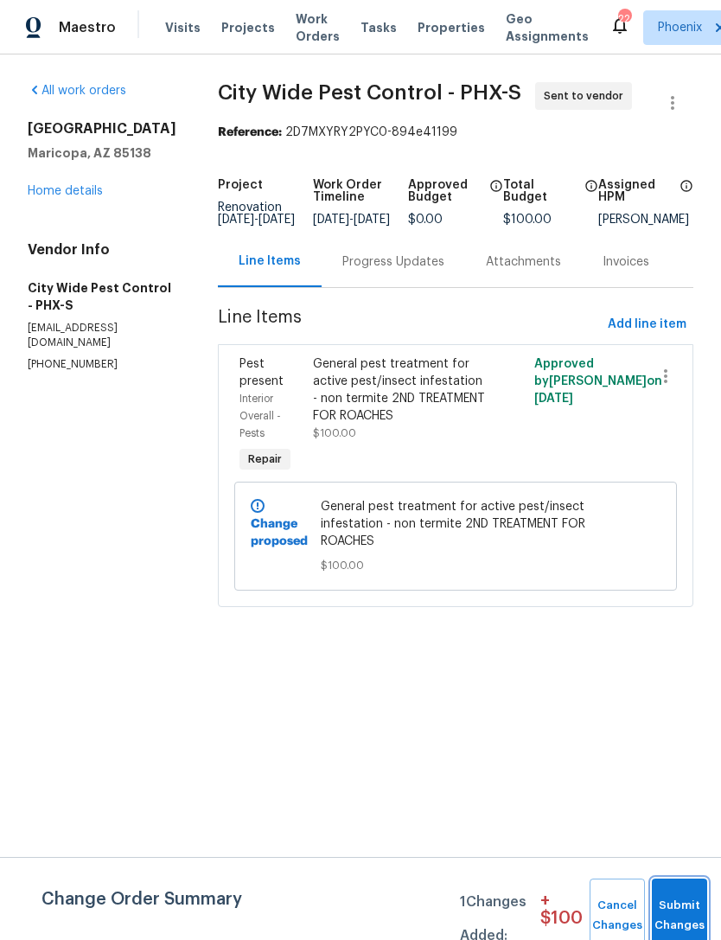
click at [669, 898] on button "Submit Changes" at bounding box center [679, 916] width 55 height 74
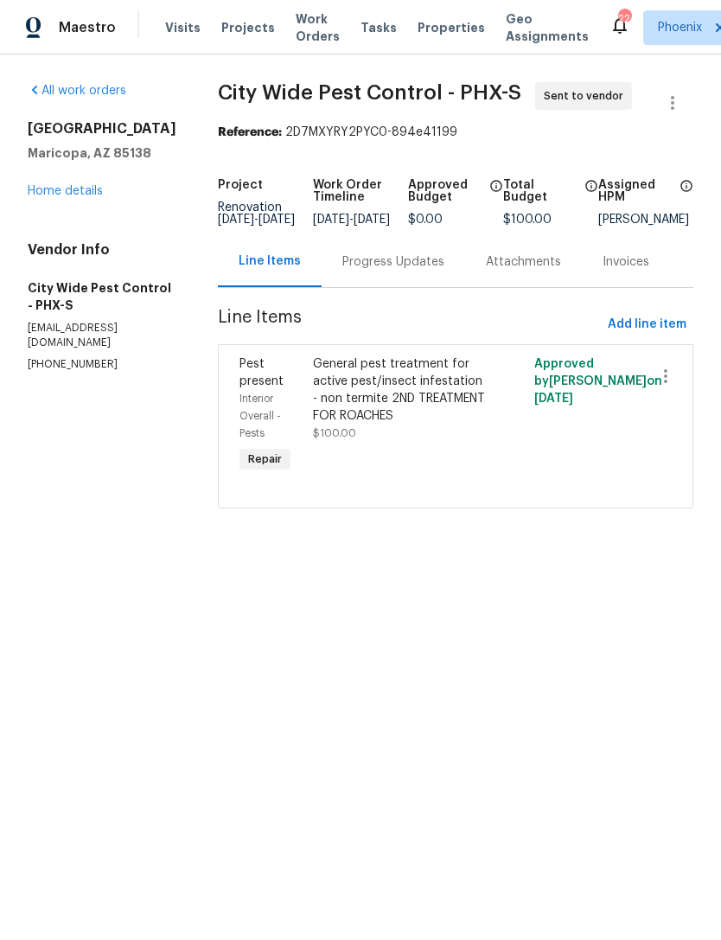
click at [400, 271] on div "Progress Updates" at bounding box center [394, 261] width 102 height 17
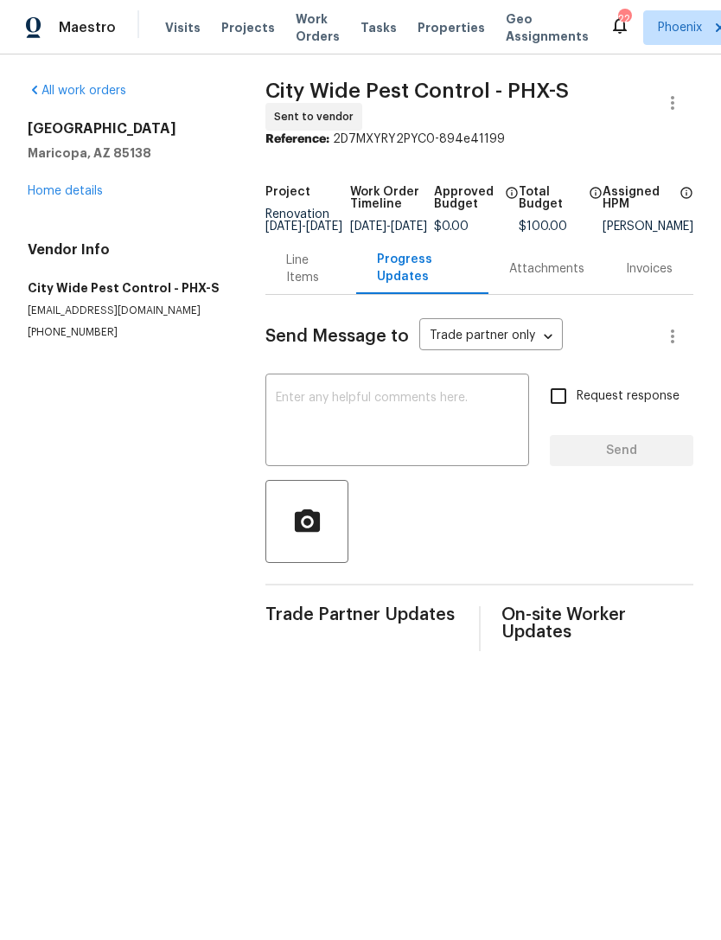
click at [346, 432] on textarea at bounding box center [397, 422] width 243 height 61
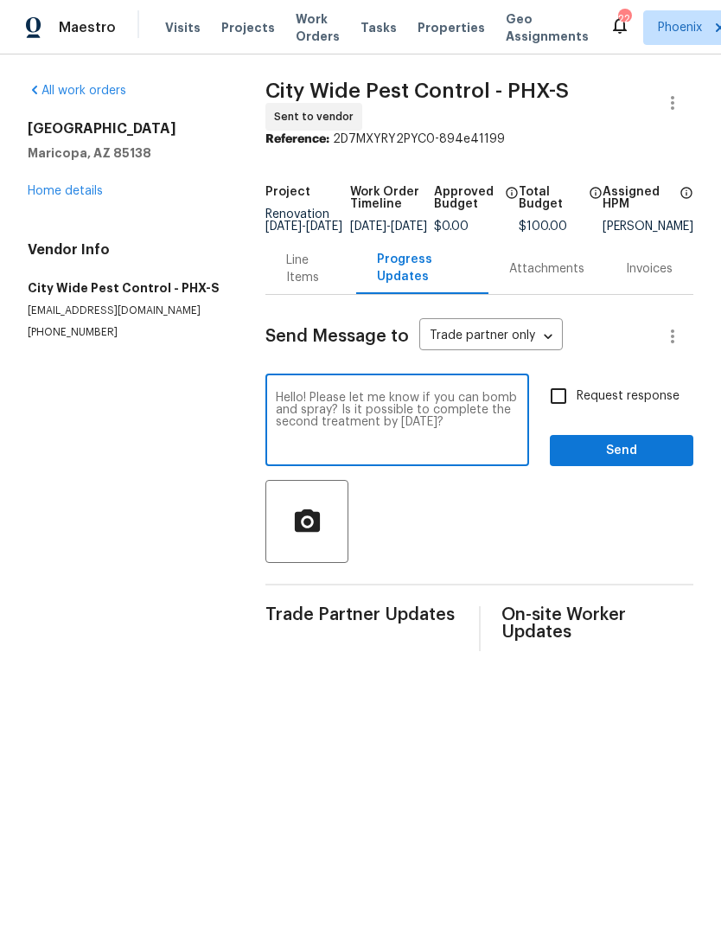
type textarea "Hello! Please let me know if you can bomb and spray? Is it possible to complete…"
click at [651, 462] on span "Send" at bounding box center [622, 451] width 116 height 22
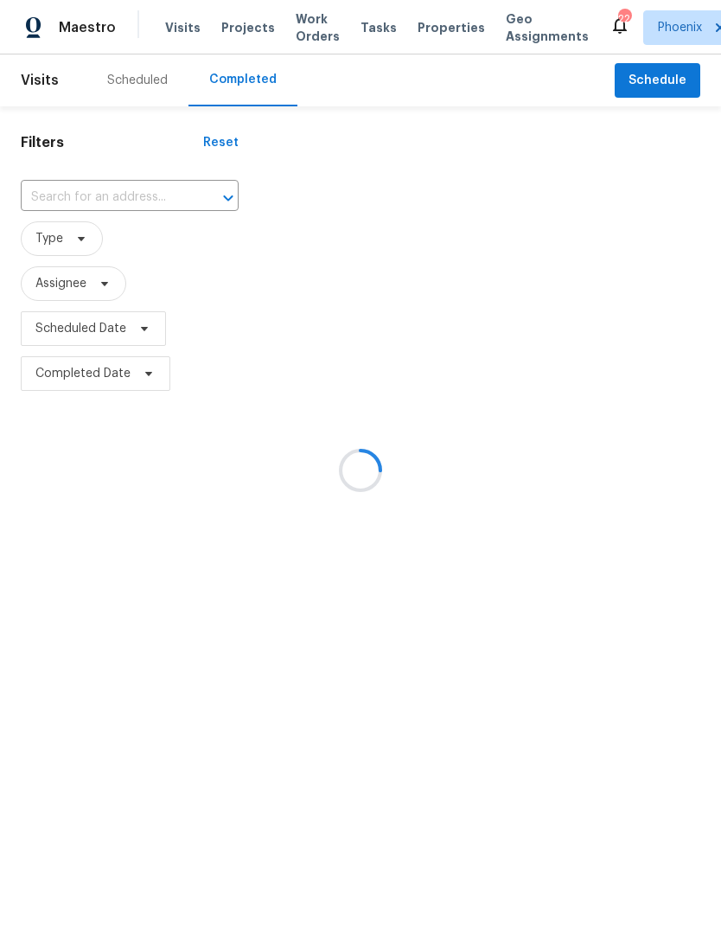
click at [94, 298] on div at bounding box center [360, 470] width 721 height 940
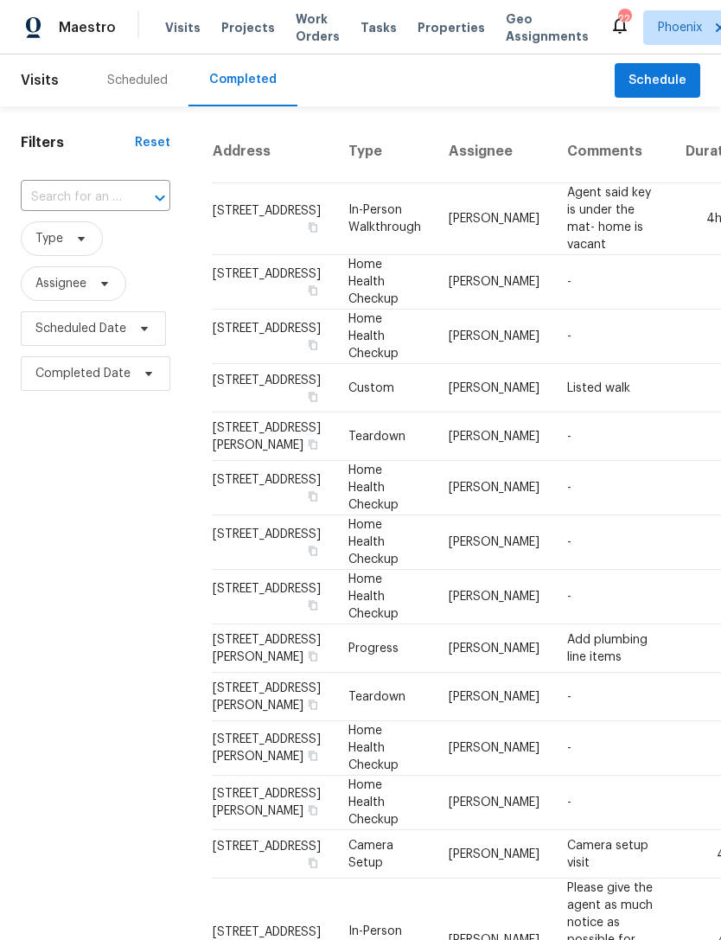
click at [144, 89] on div "Scheduled" at bounding box center [137, 80] width 61 height 17
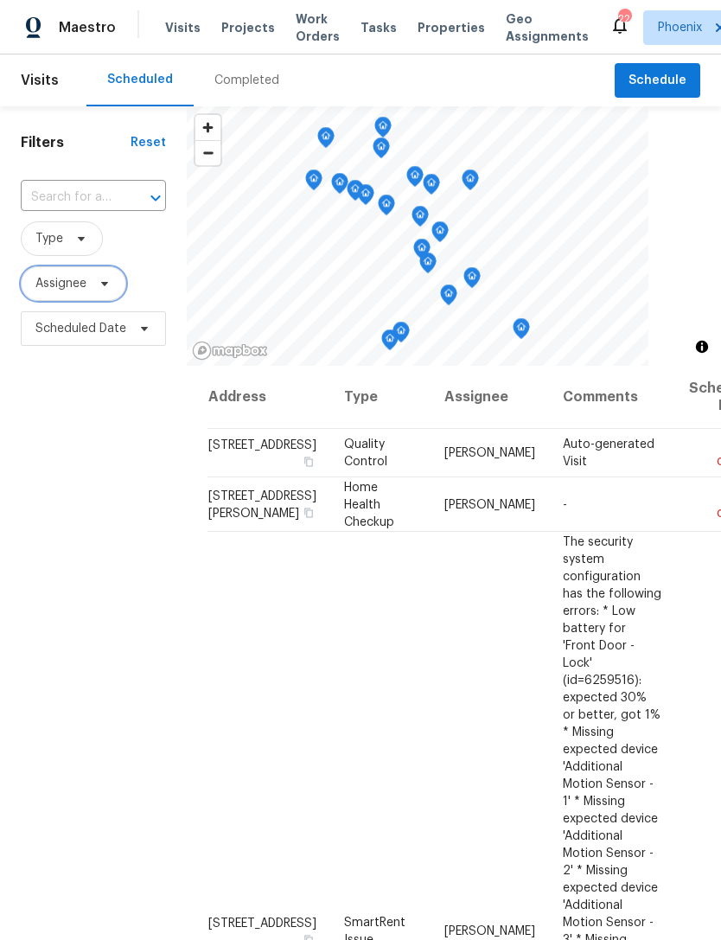
click at [102, 291] on icon at bounding box center [105, 284] width 14 height 14
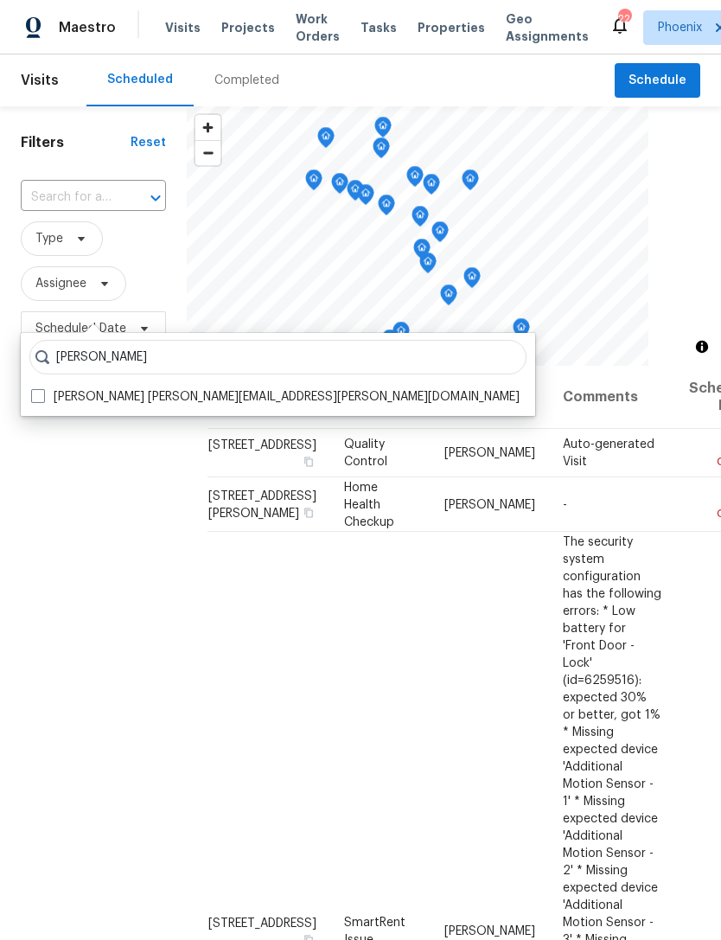
type input "Austin hatch"
click at [260, 400] on label "Austin Hatch austin.hatch@opendoor.com" at bounding box center [275, 396] width 489 height 17
click at [42, 400] on input "Austin Hatch austin.hatch@opendoor.com" at bounding box center [36, 393] width 11 height 11
checkbox input "true"
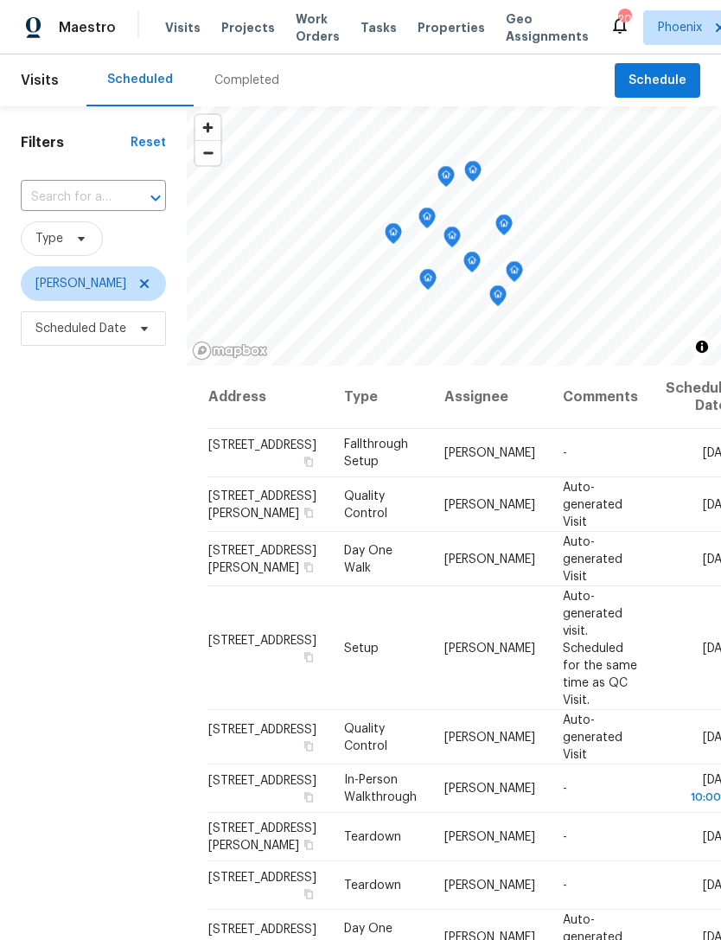
scroll to position [228, 0]
click at [0, 0] on icon at bounding box center [0, 0] width 0 height 0
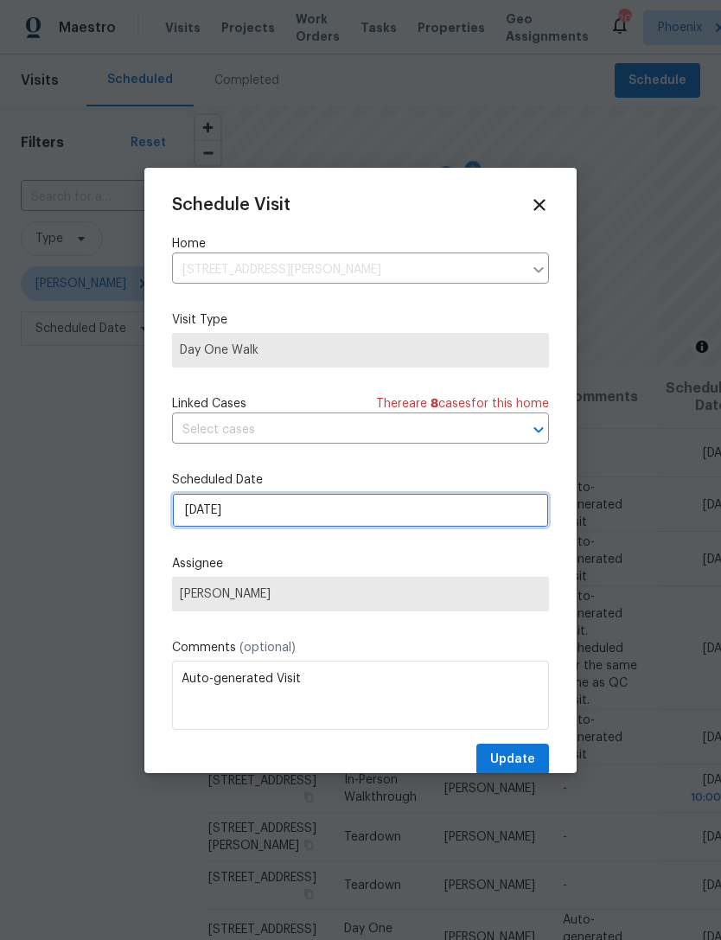
click at [365, 507] on input "10/10/2025" at bounding box center [360, 510] width 377 height 35
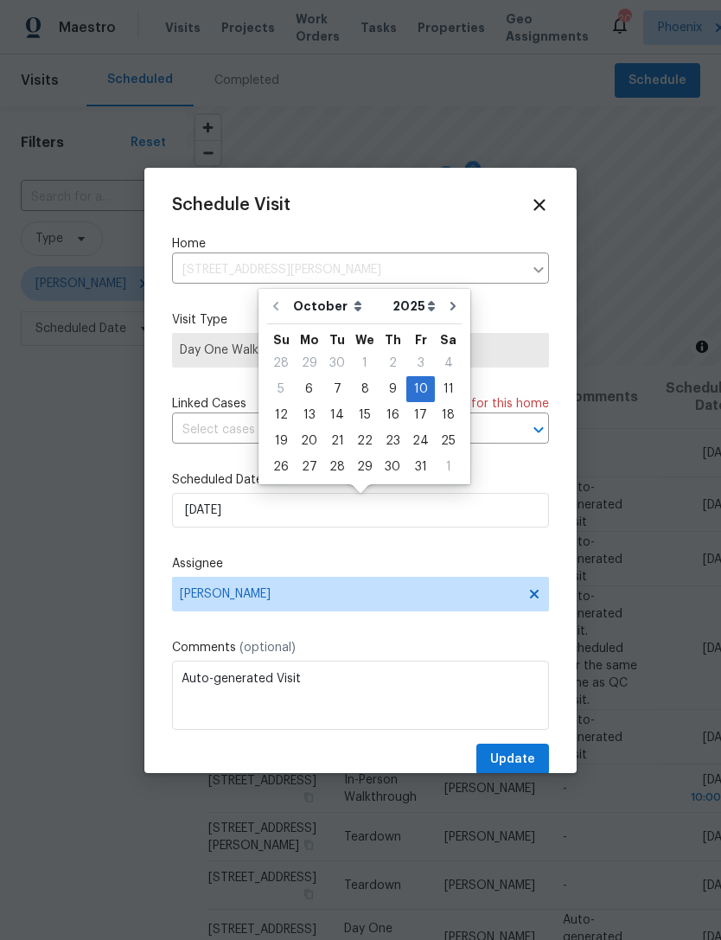
click at [388, 552] on div "Schedule Visit Home 3959 E Morrison Ranch Pkwy, Gilbert, AZ 85296 ​ Visit Type …" at bounding box center [360, 485] width 377 height 580
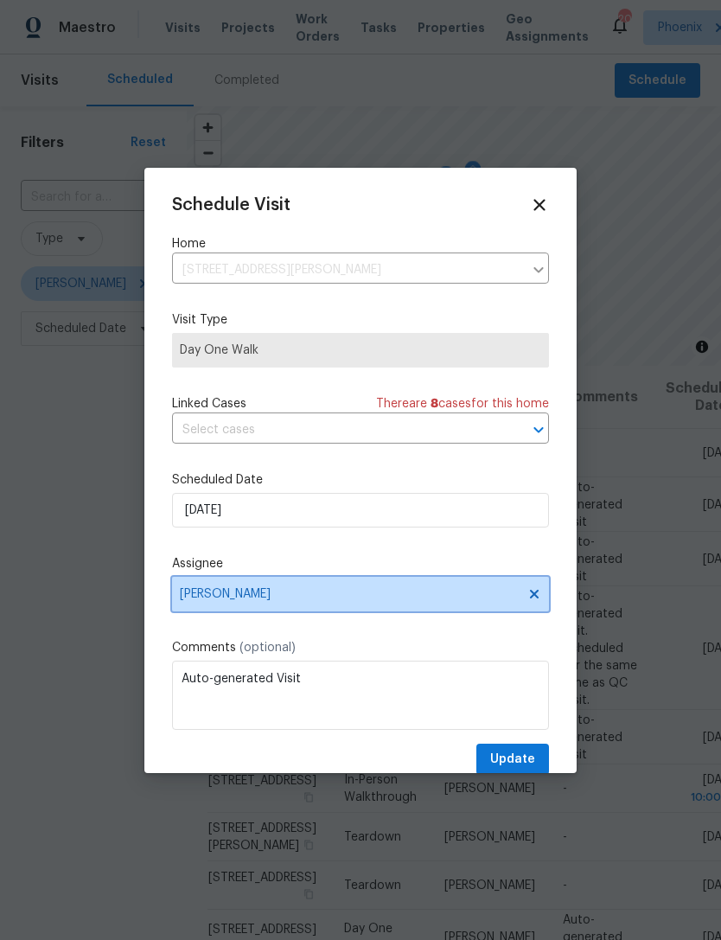
click at [535, 598] on icon at bounding box center [534, 593] width 9 height 9
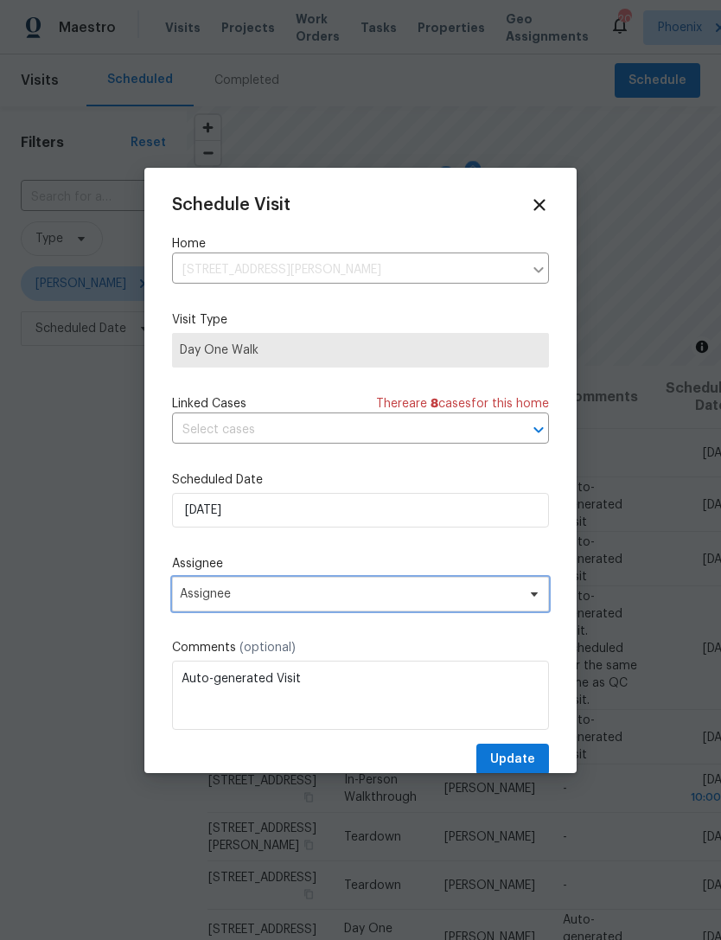
click at [488, 597] on span "Assignee" at bounding box center [349, 594] width 339 height 14
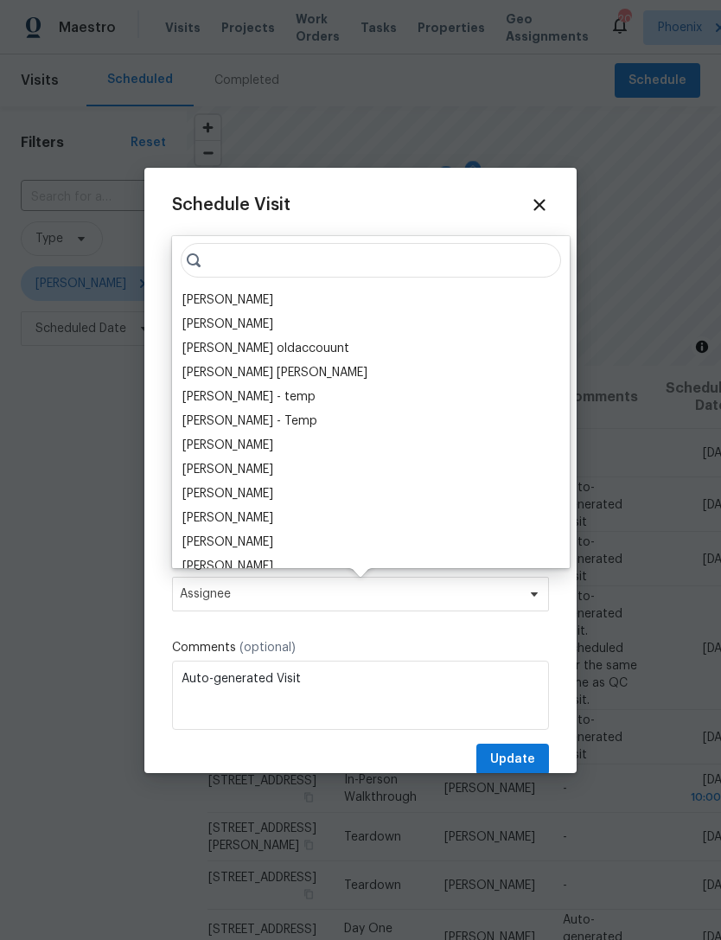
click at [546, 203] on icon at bounding box center [539, 204] width 19 height 19
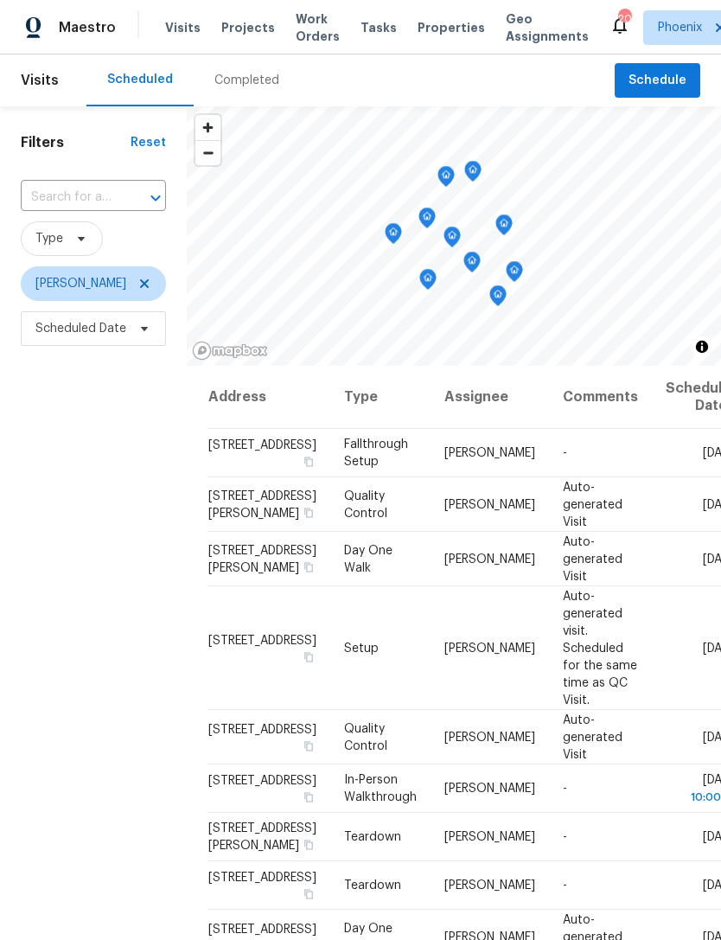
scroll to position [0, 0]
